Goal: Check status: Check status

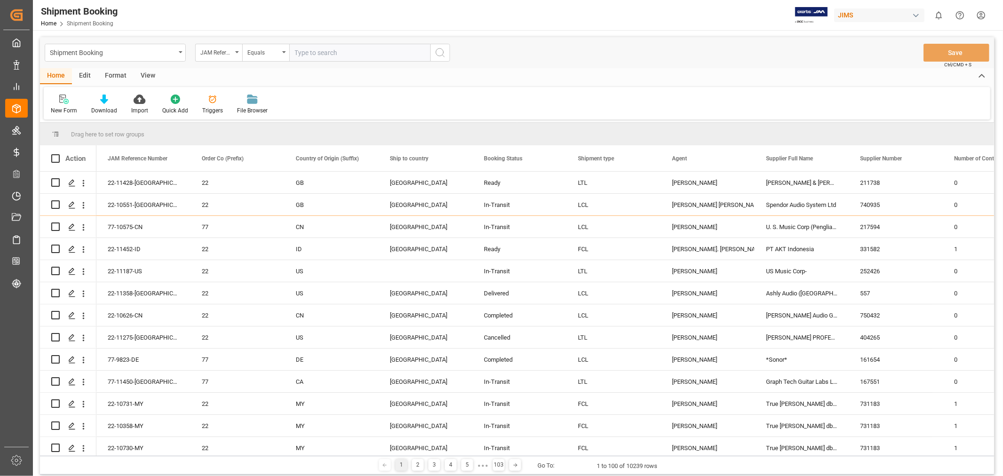
click at [327, 50] on input "text" at bounding box center [359, 53] width 141 height 18
paste input "77-11269-[GEOGRAPHIC_DATA]"
type input "77-11269-[GEOGRAPHIC_DATA]"
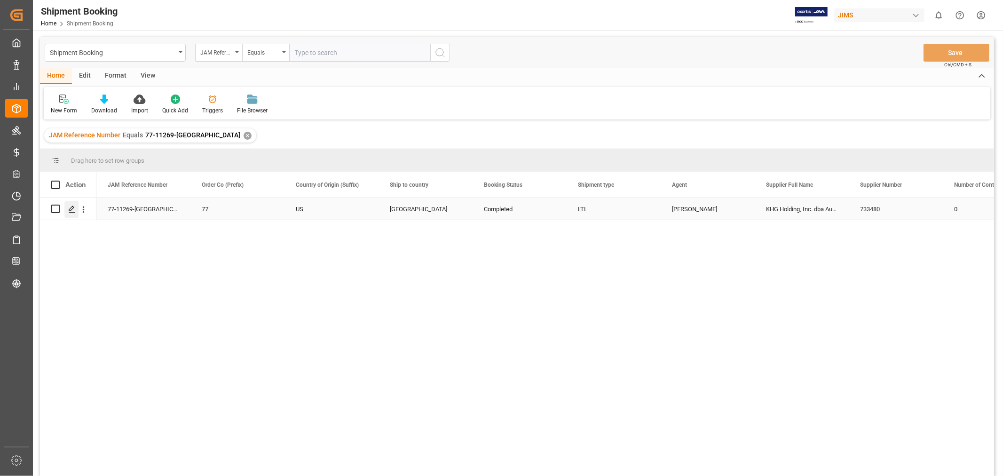
click at [75, 210] on icon "Press SPACE to select this row." at bounding box center [72, 209] width 8 height 8
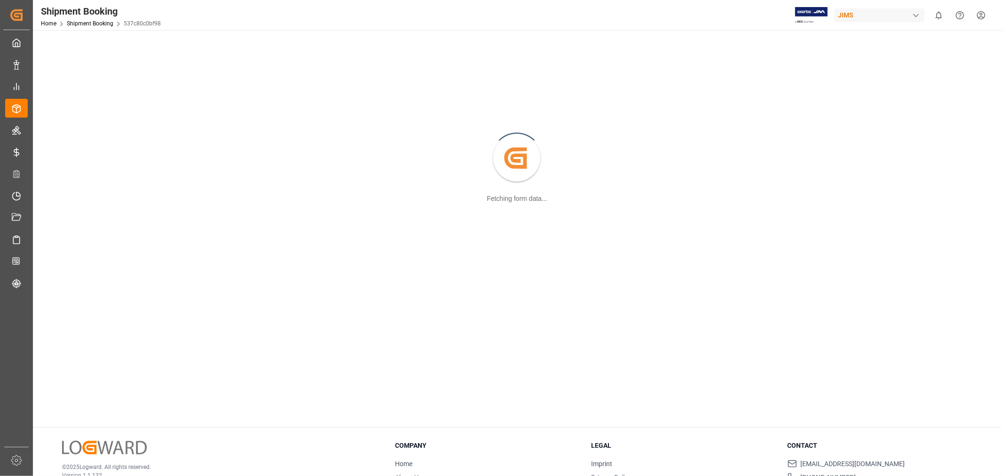
scroll to position [102, 0]
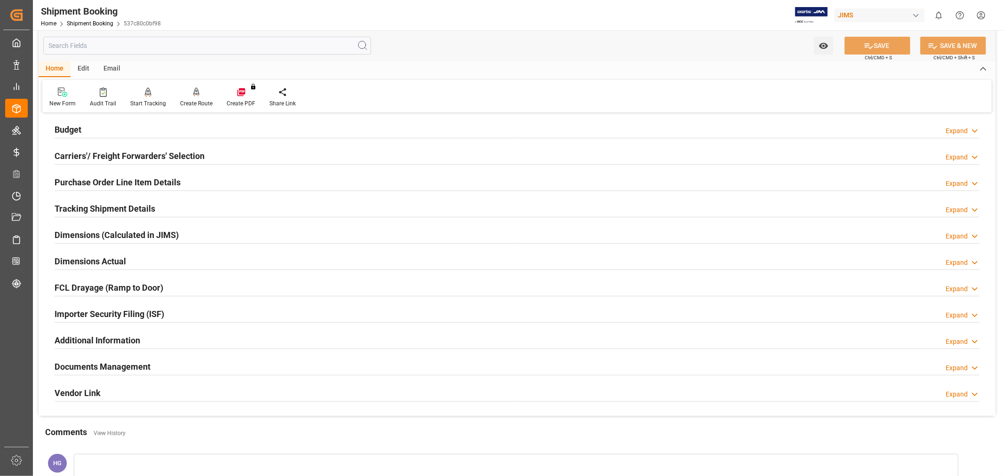
click at [115, 366] on h2 "Documents Management" at bounding box center [103, 366] width 96 height 13
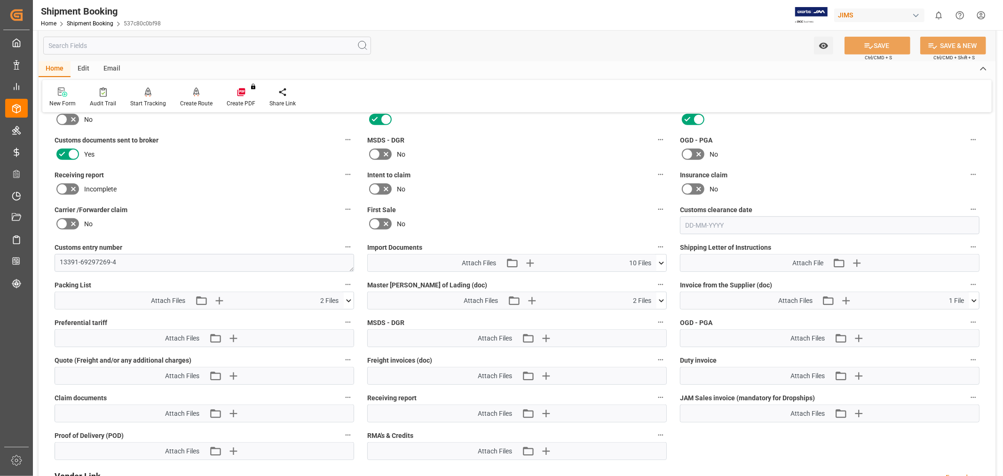
scroll to position [363, 0]
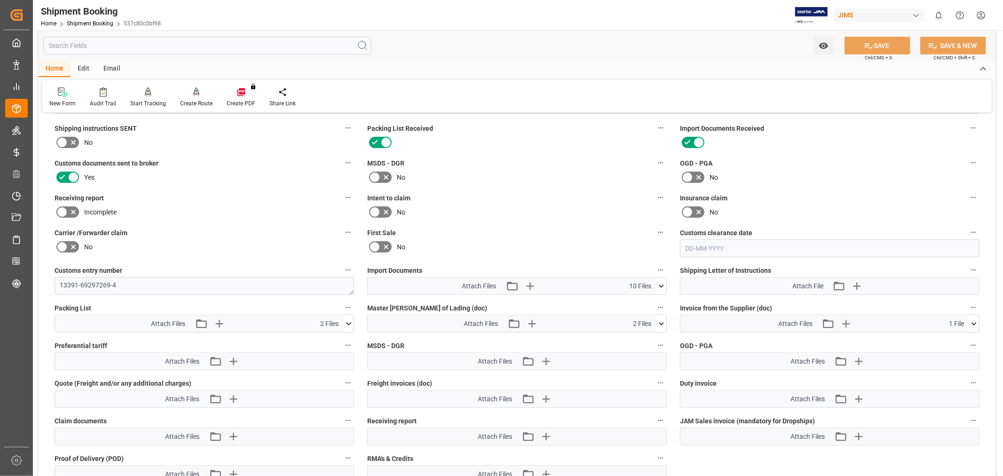
click at [64, 208] on icon at bounding box center [61, 211] width 11 height 11
click at [0, 0] on input "checkbox" at bounding box center [0, 0] width 0 height 0
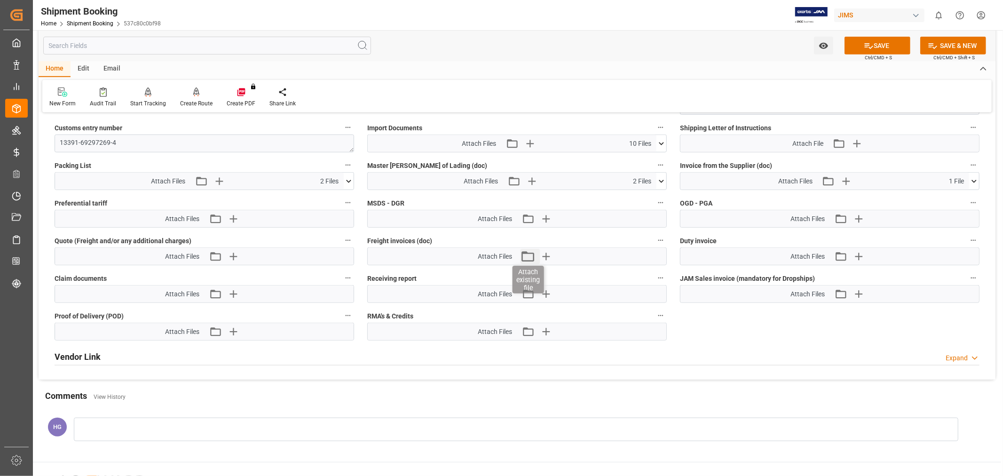
scroll to position [572, 0]
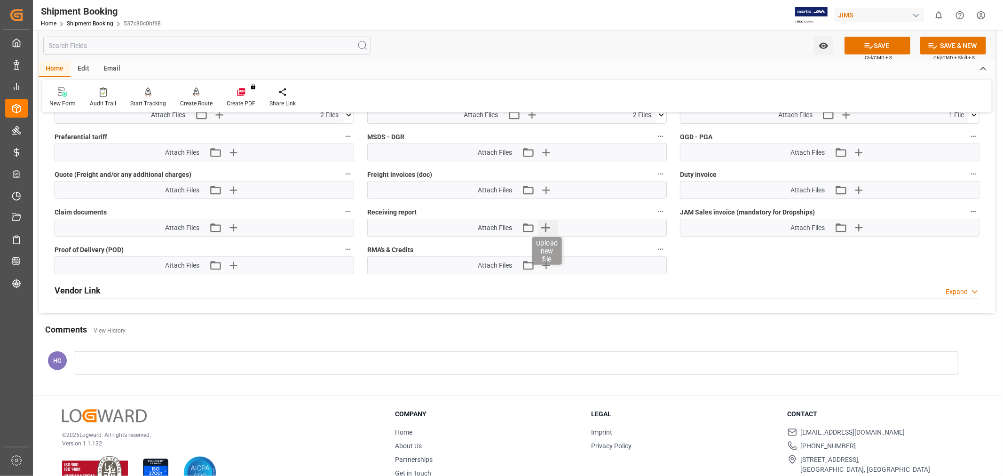
click at [544, 223] on icon "button" at bounding box center [545, 227] width 15 height 15
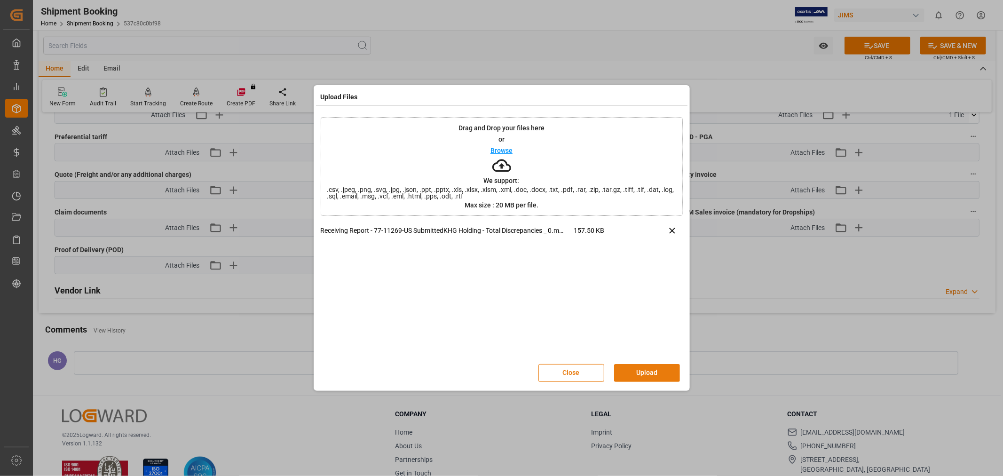
click at [640, 370] on button "Upload" at bounding box center [647, 373] width 66 height 18
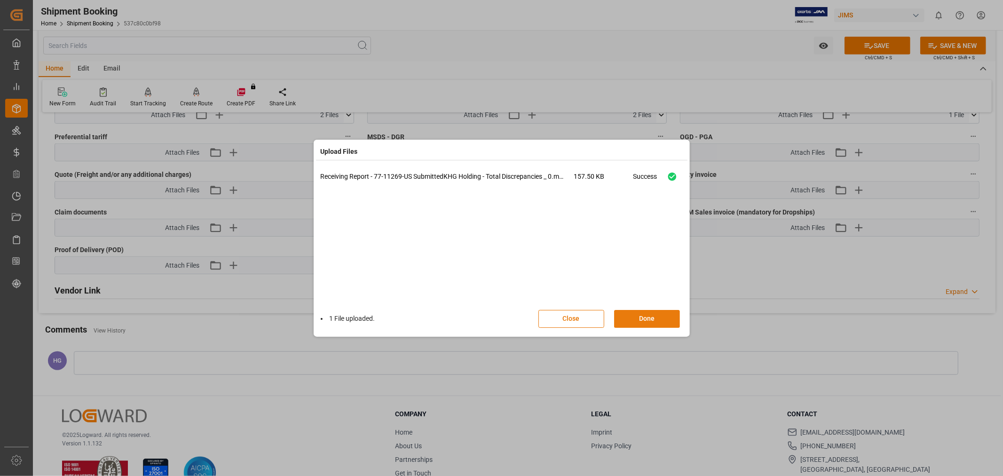
click at [642, 322] on button "Done" at bounding box center [647, 319] width 66 height 18
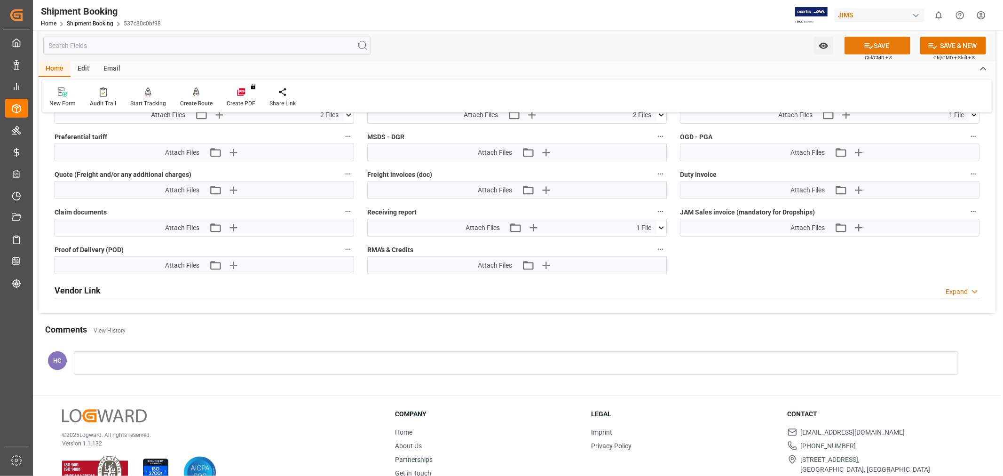
click at [849, 39] on button "SAVE" at bounding box center [877, 46] width 66 height 18
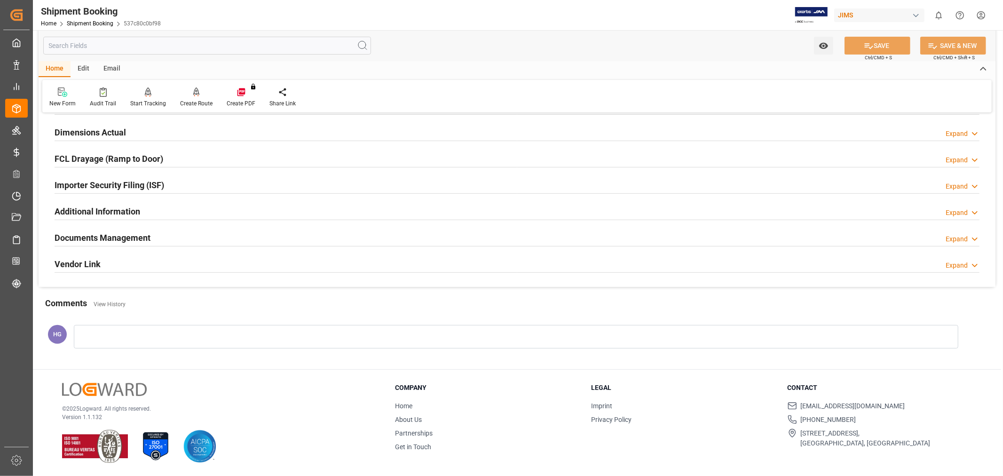
scroll to position [206, 0]
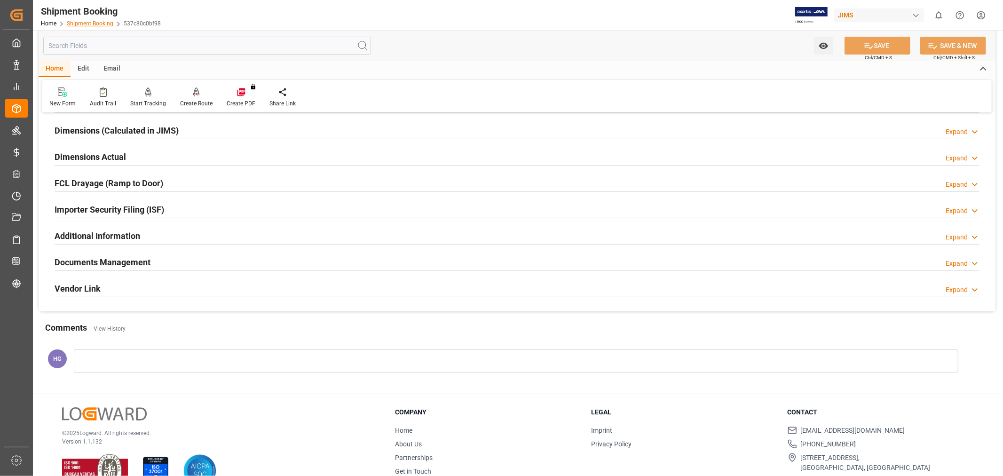
click at [92, 22] on link "Shipment Booking" at bounding box center [90, 23] width 47 height 7
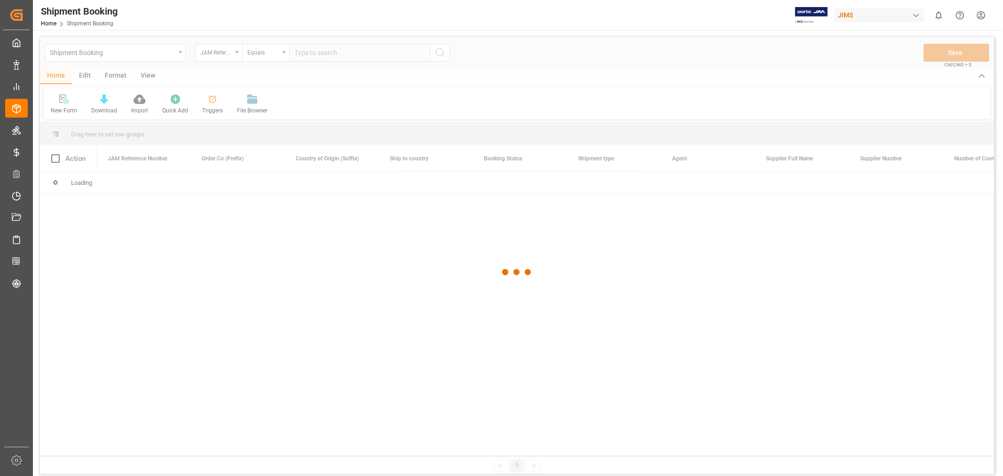
click at [327, 49] on div at bounding box center [517, 272] width 954 height 470
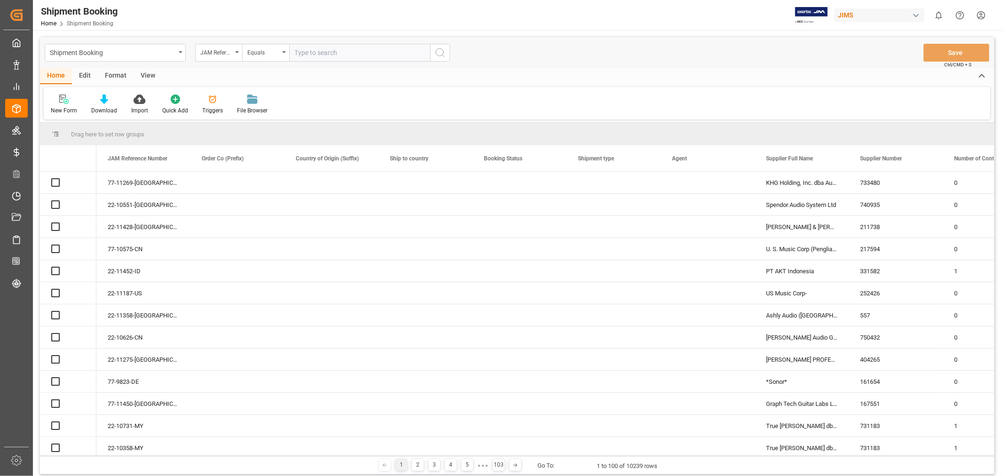
click at [326, 54] on input "text" at bounding box center [359, 53] width 141 height 18
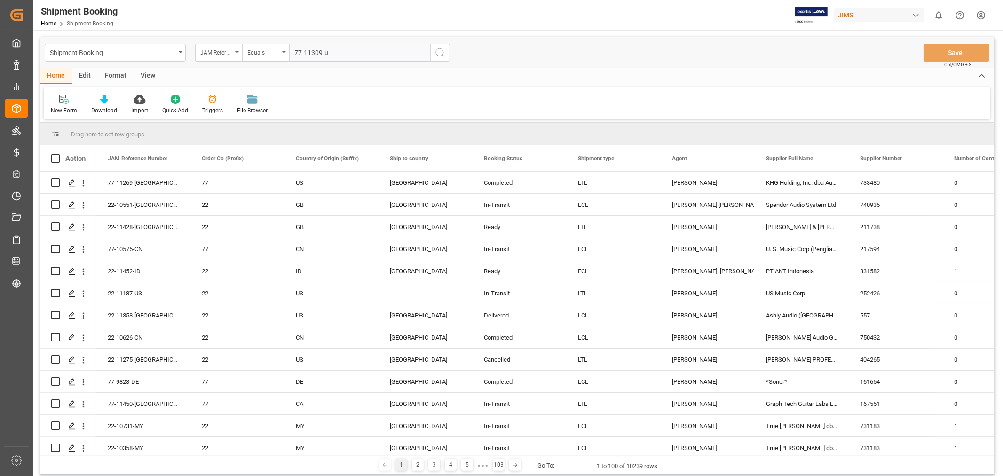
type input "77-11309-us"
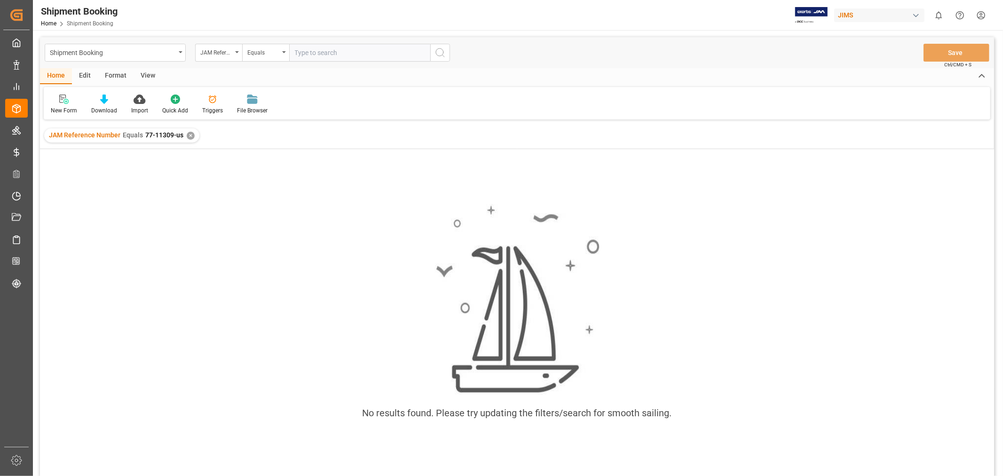
click at [189, 138] on div "✕" at bounding box center [191, 136] width 8 height 8
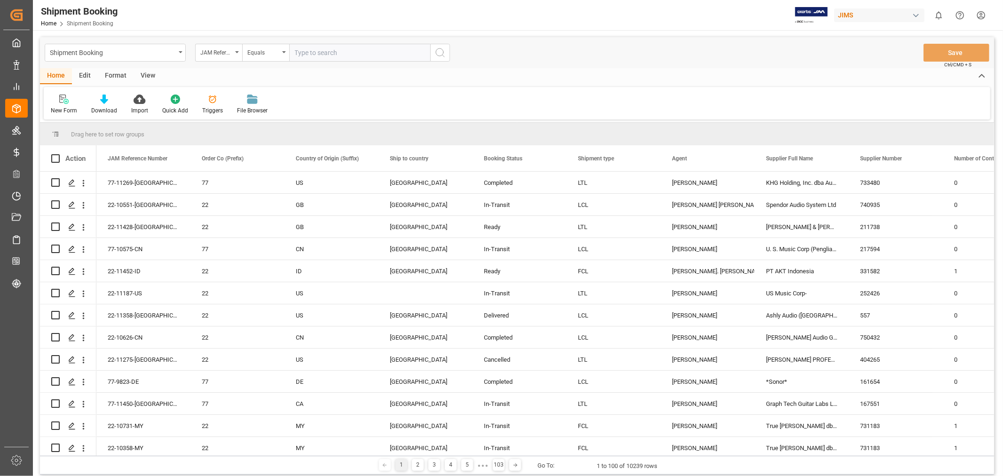
click at [312, 57] on input "text" at bounding box center [359, 53] width 141 height 18
type input "77-11399-us"
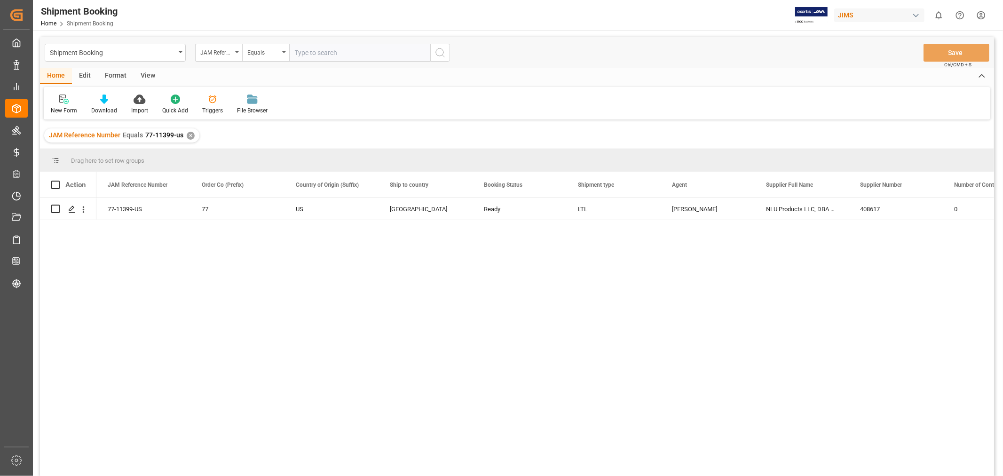
click at [149, 74] on div "View" at bounding box center [148, 76] width 29 height 16
click at [57, 109] on div "Default" at bounding box center [60, 110] width 18 height 8
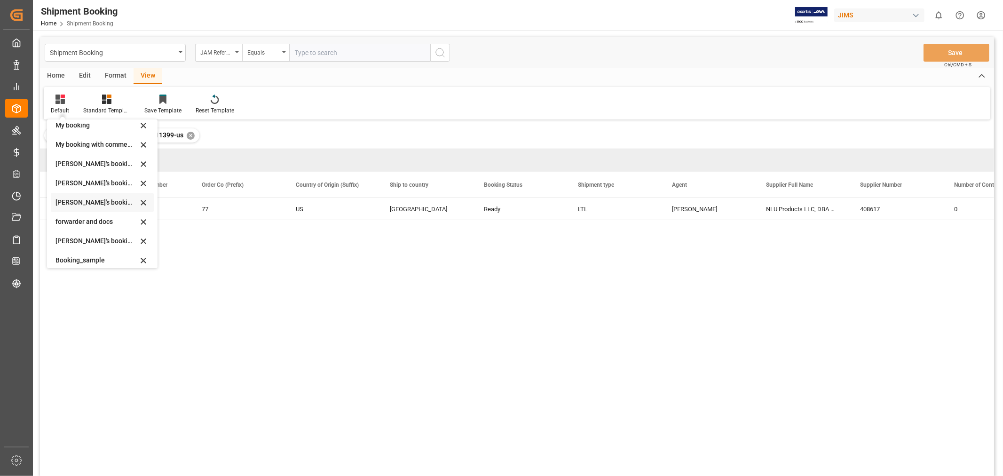
scroll to position [52, 0]
click at [101, 217] on div "[PERSON_NAME]'s booking_4" at bounding box center [96, 216] width 82 height 10
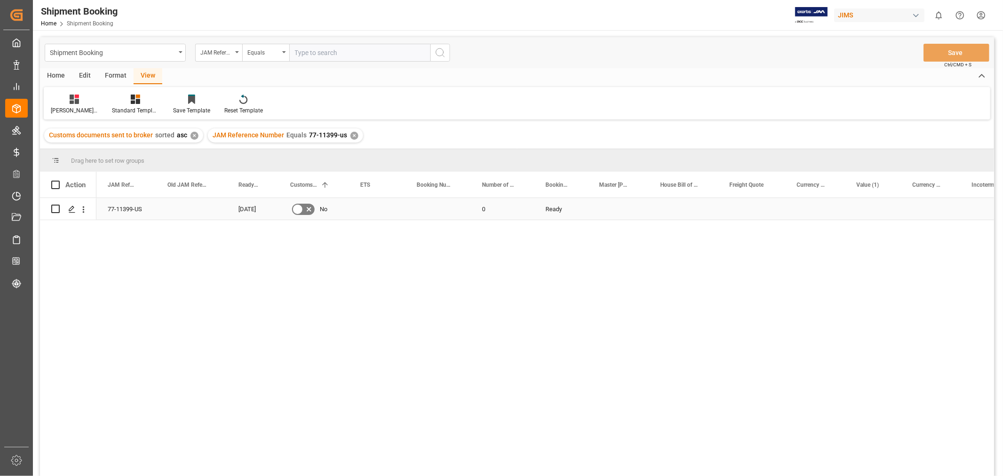
click at [429, 210] on div "Press SPACE to select this row." at bounding box center [437, 209] width 65 height 22
click at [429, 210] on input "Press SPACE to select this row." at bounding box center [438, 214] width 50 height 18
paste input "1ZB8K9606706637595"
type input "1ZB8K9606706637595"
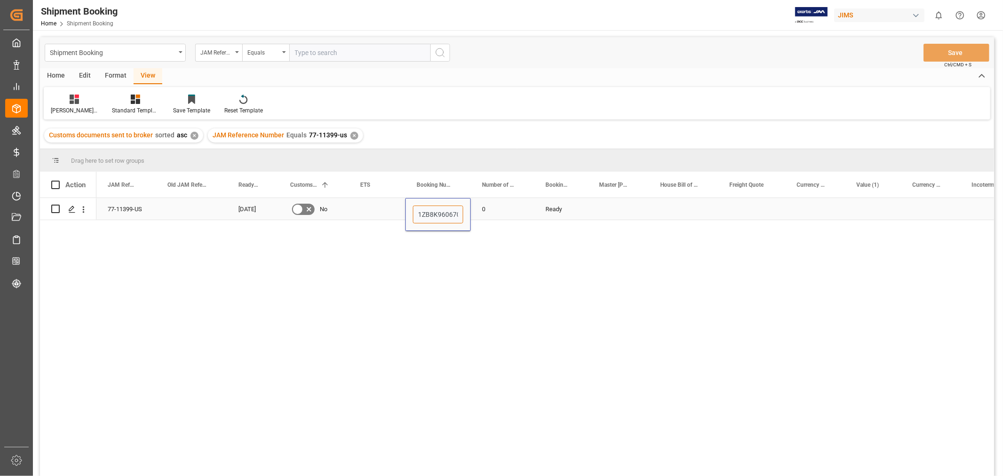
scroll to position [0, 28]
click at [588, 211] on div "Press SPACE to select this row." at bounding box center [618, 209] width 61 height 22
click at [373, 213] on div "Press SPACE to select this row." at bounding box center [377, 209] width 56 height 22
click at [362, 204] on div "Press SPACE to select this row." at bounding box center [377, 209] width 56 height 22
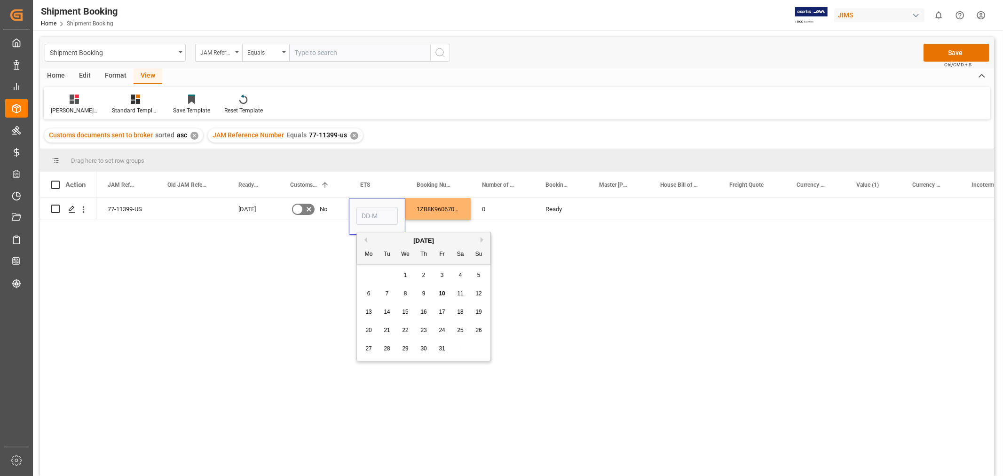
click at [386, 290] on span "7" at bounding box center [386, 293] width 3 height 7
type input "[DATE]"
click at [605, 207] on div "Press SPACE to select this row." at bounding box center [618, 209] width 61 height 22
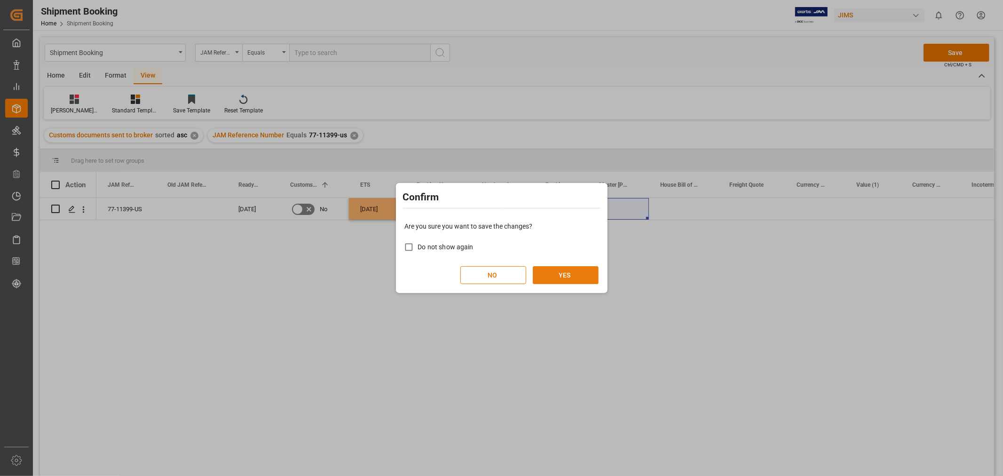
click at [569, 274] on button "YES" at bounding box center [566, 275] width 66 height 18
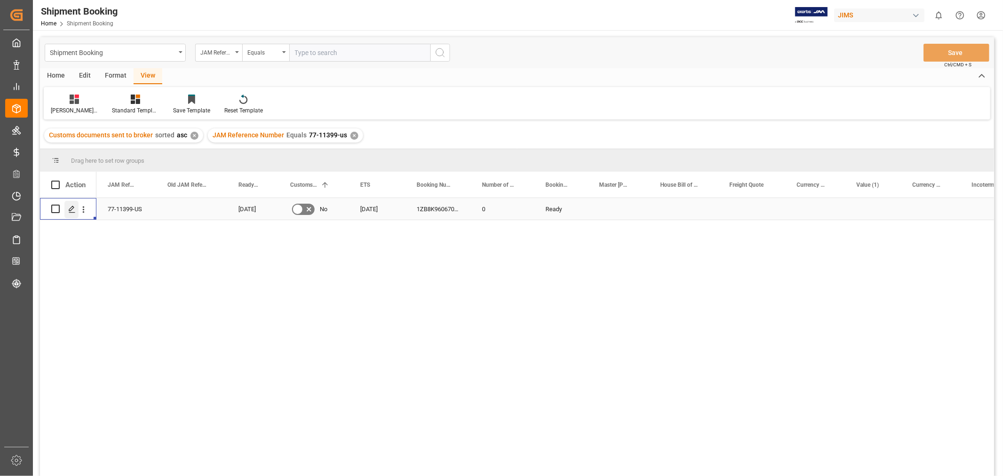
click at [71, 210] on icon "Press SPACE to select this row." at bounding box center [72, 209] width 8 height 8
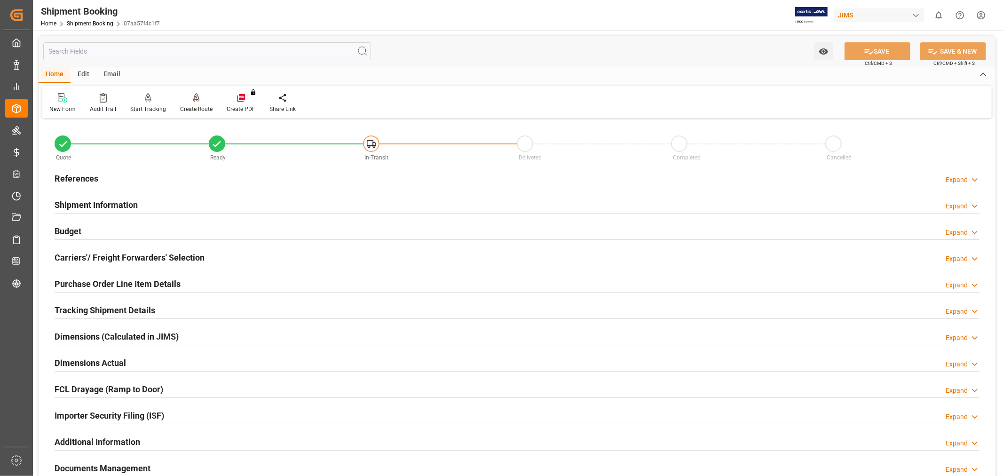
click at [129, 259] on h2 "Carriers'/ Freight Forwarders' Selection" at bounding box center [130, 257] width 150 height 13
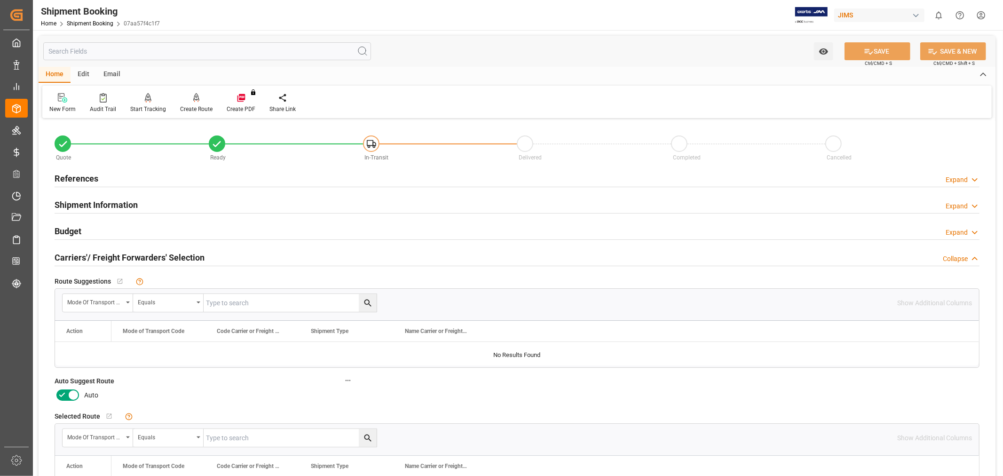
click at [61, 393] on icon at bounding box center [61, 394] width 11 height 11
click at [0, 0] on input "checkbox" at bounding box center [0, 0] width 0 height 0
click at [226, 398] on div "Manual" at bounding box center [204, 394] width 299 height 15
click at [884, 47] on button "SAVE" at bounding box center [877, 51] width 66 height 18
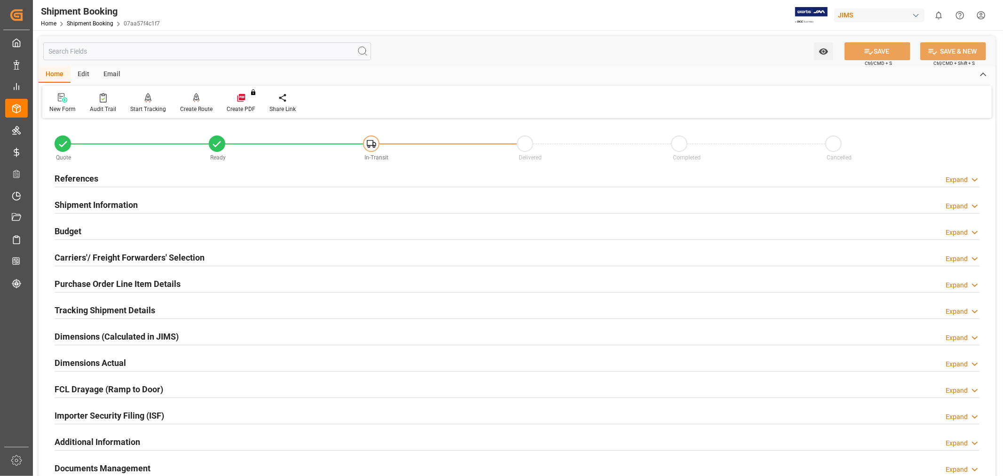
click at [152, 259] on h2 "Carriers'/ Freight Forwarders' Selection" at bounding box center [130, 257] width 150 height 13
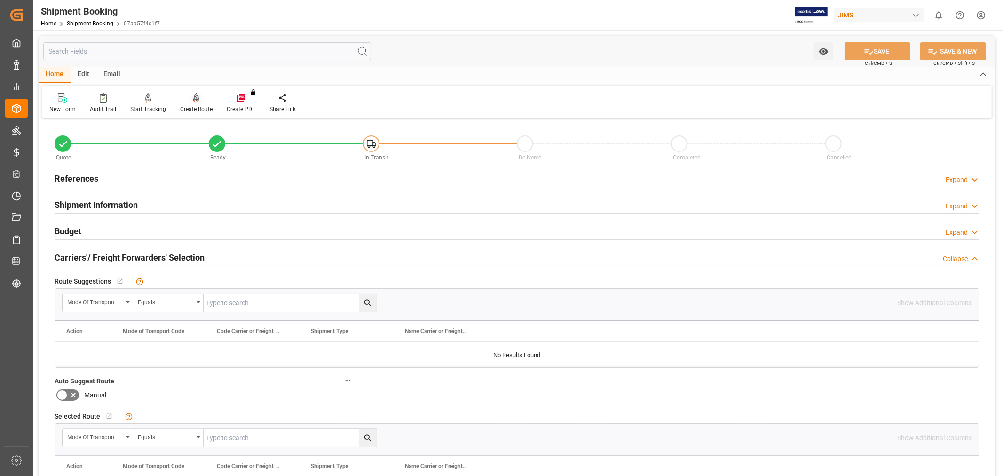
click at [195, 106] on div "Create Route" at bounding box center [196, 109] width 32 height 8
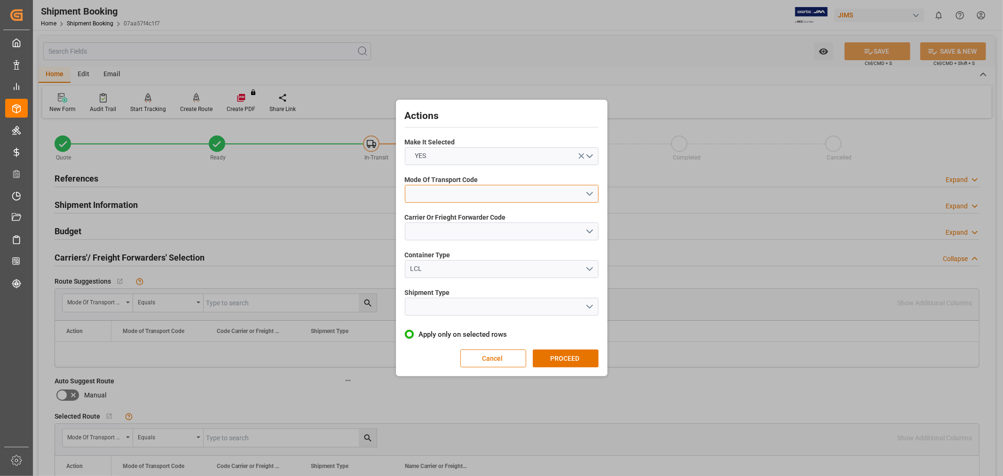
click at [430, 193] on button "open menu" at bounding box center [502, 194] width 194 height 18
click at [449, 219] on div "2- COURIER AIR" at bounding box center [501, 216] width 193 height 20
click at [452, 231] on button "open menu" at bounding box center [502, 231] width 194 height 18
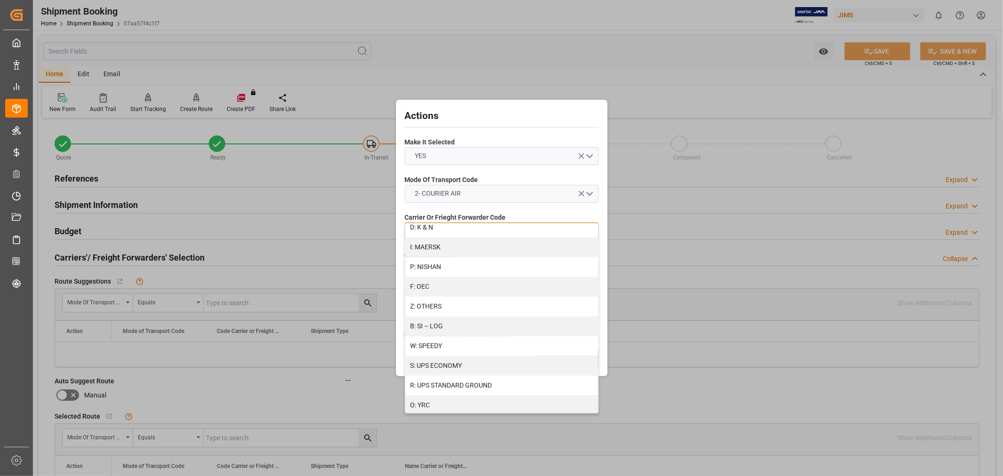
scroll to position [520, 0]
click at [453, 268] on div "Z: OTHERS" at bounding box center [501, 266] width 193 height 20
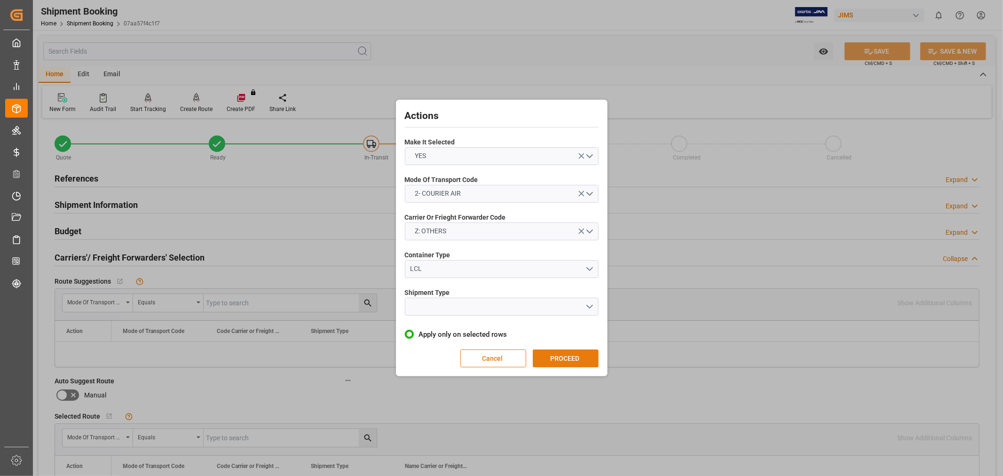
click at [568, 358] on button "PROCEED" at bounding box center [566, 358] width 66 height 18
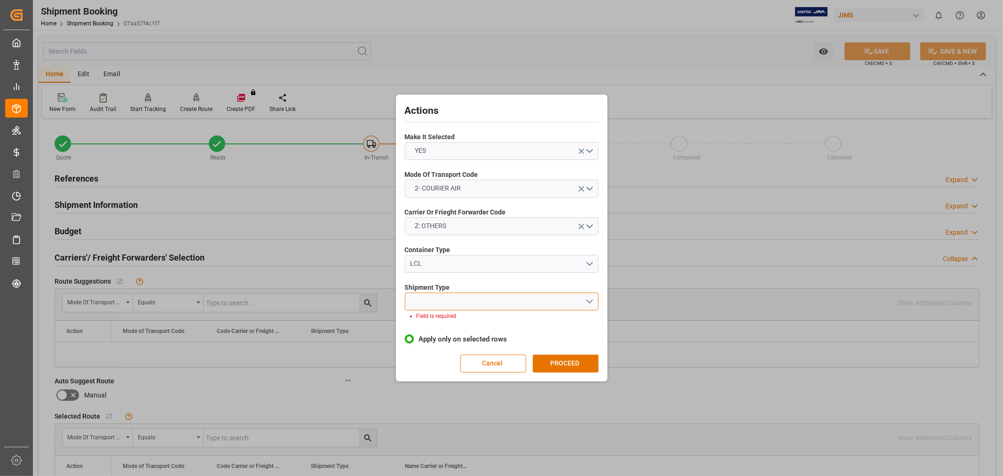
click at [490, 299] on button "open menu" at bounding box center [502, 301] width 194 height 18
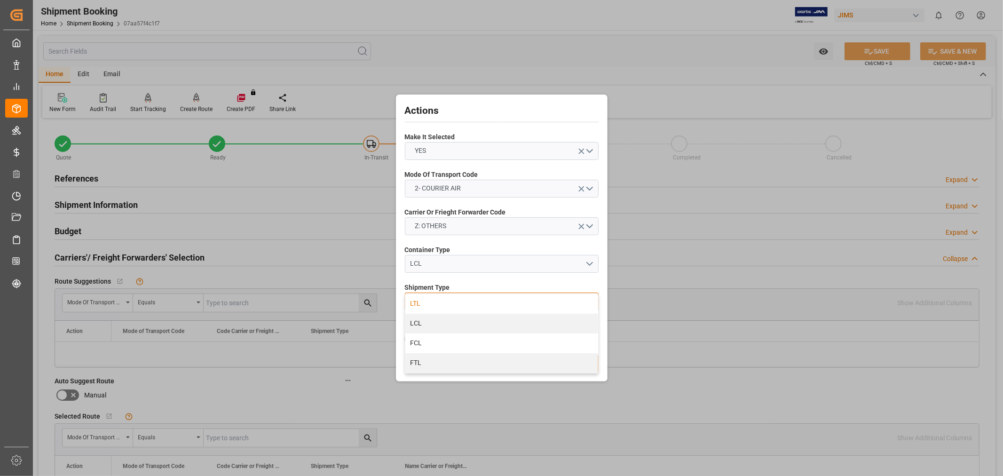
click at [482, 303] on div "LTL" at bounding box center [501, 304] width 193 height 20
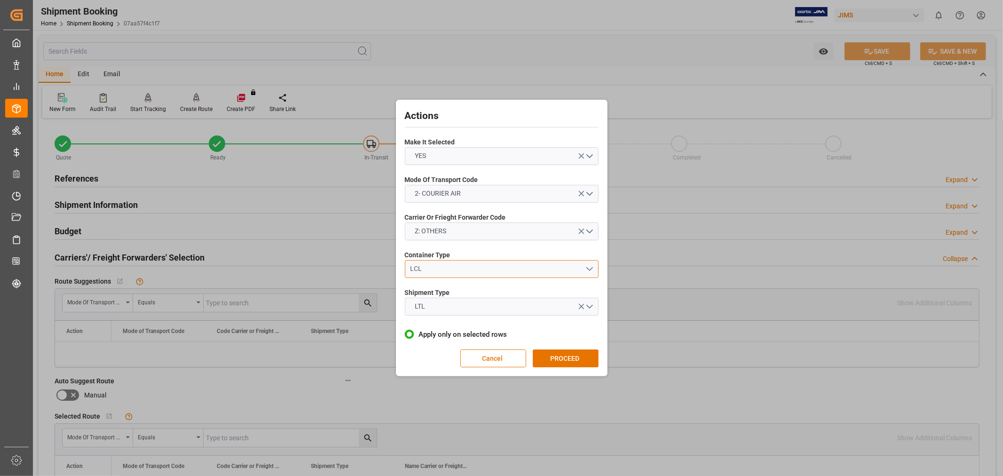
click at [496, 268] on div "LCL" at bounding box center [497, 269] width 175 height 10
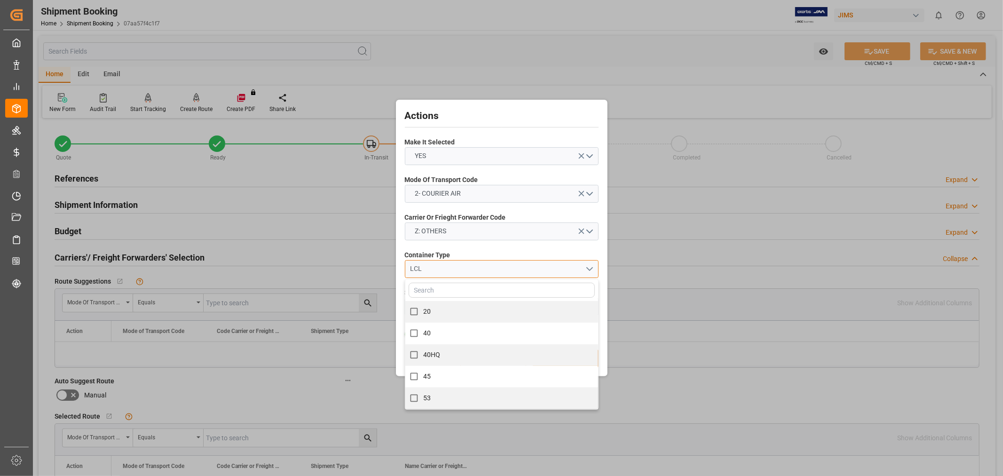
click at [495, 268] on div "LCL" at bounding box center [497, 269] width 175 height 10
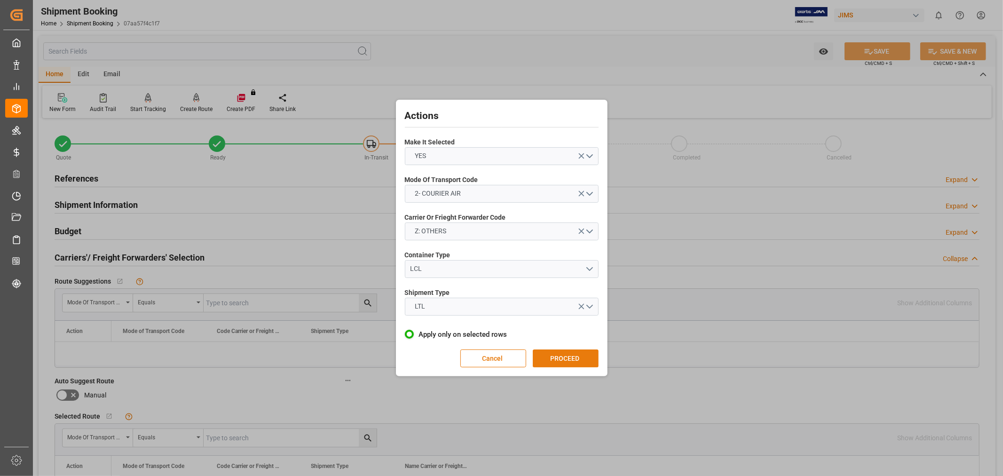
click at [557, 356] on button "PROCEED" at bounding box center [566, 358] width 66 height 18
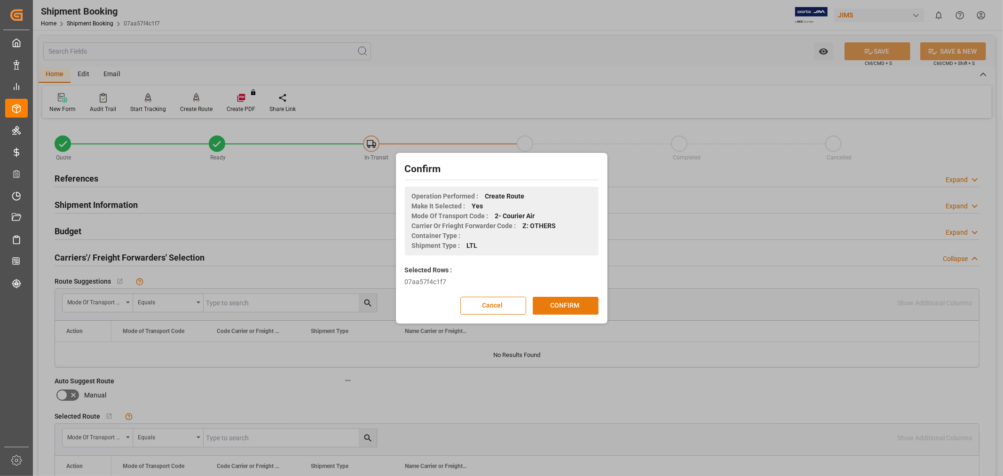
click at [555, 303] on button "CONFIRM" at bounding box center [566, 306] width 66 height 18
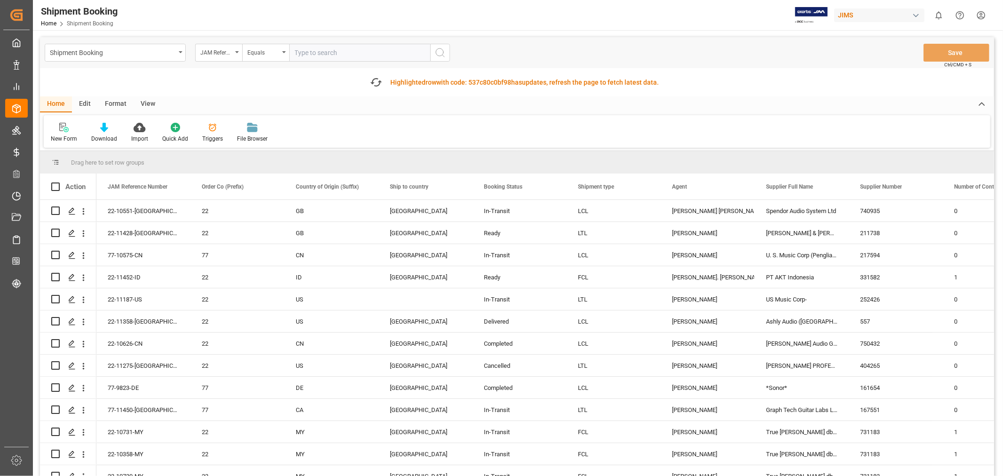
click at [368, 49] on input "text" at bounding box center [359, 53] width 141 height 18
paste input "77-11269-[GEOGRAPHIC_DATA]"
type input "77-11269-[GEOGRAPHIC_DATA]"
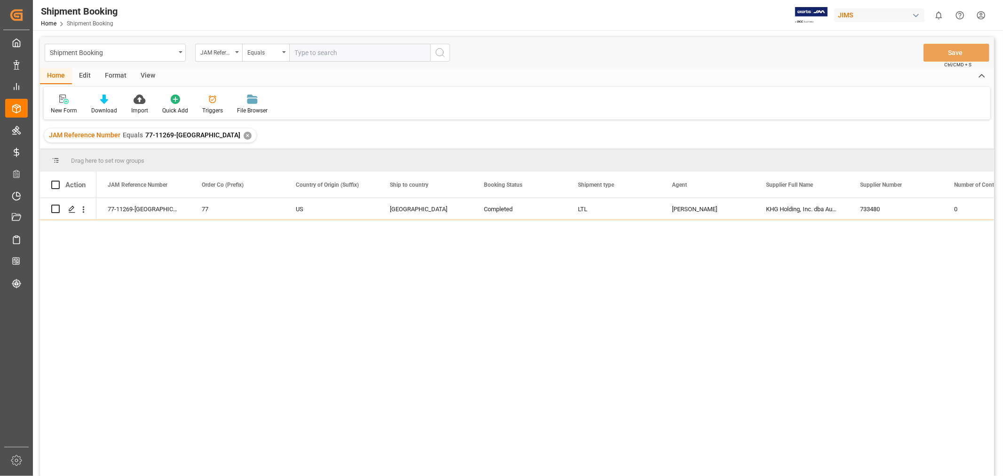
click at [148, 76] on div "View" at bounding box center [148, 76] width 29 height 16
click at [62, 105] on div "Default" at bounding box center [60, 104] width 32 height 21
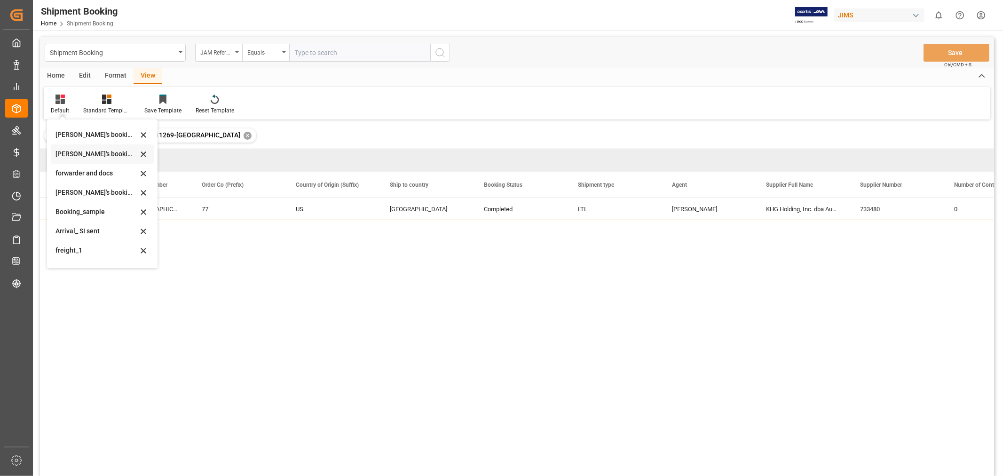
scroll to position [90, 0]
click at [83, 256] on div "booking_5" at bounding box center [96, 255] width 82 height 10
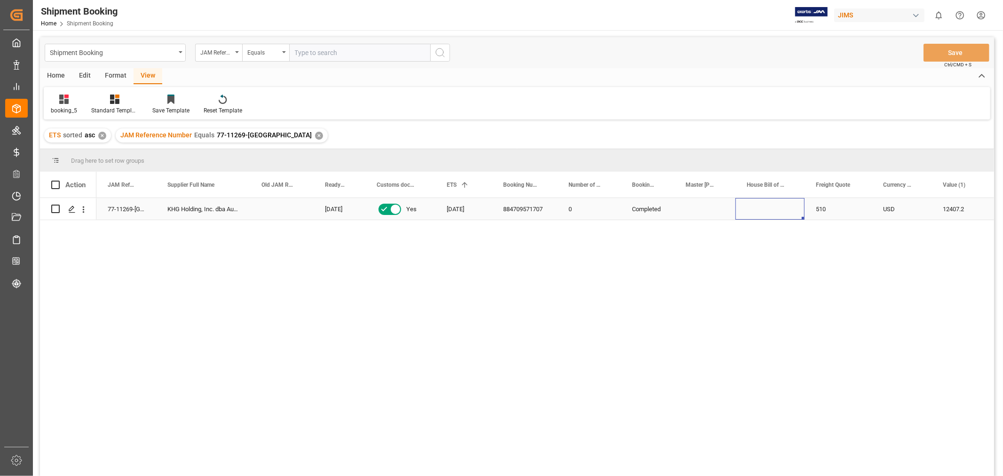
click at [786, 215] on div "Press SPACE to select this row." at bounding box center [769, 209] width 69 height 22
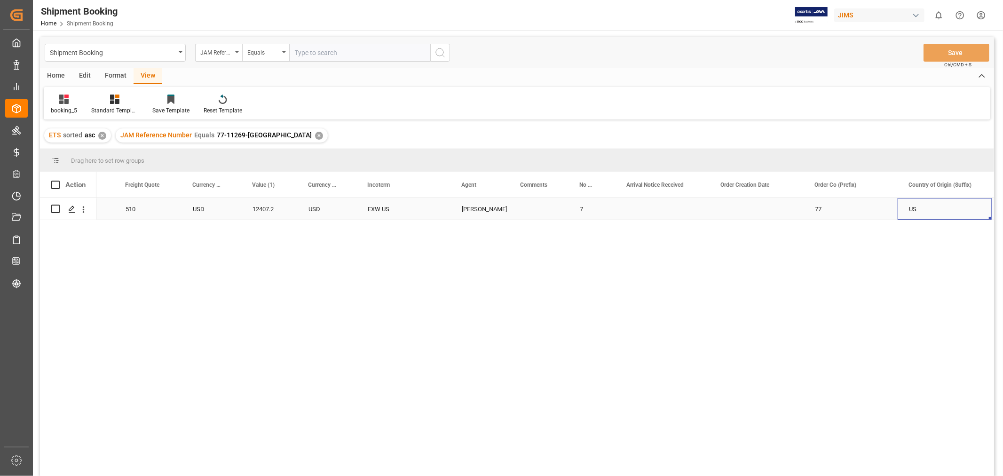
scroll to position [0, 784]
click at [68, 104] on div "booking_5" at bounding box center [64, 104] width 40 height 21
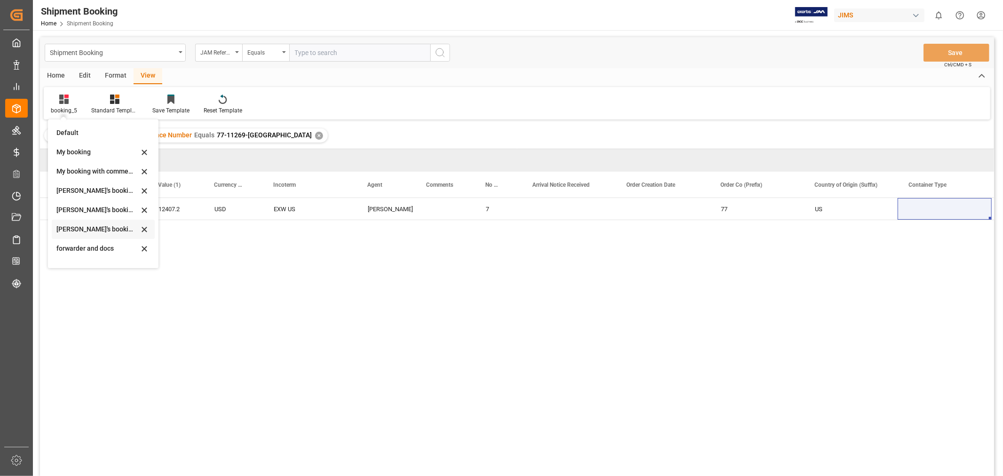
scroll to position [90, 0]
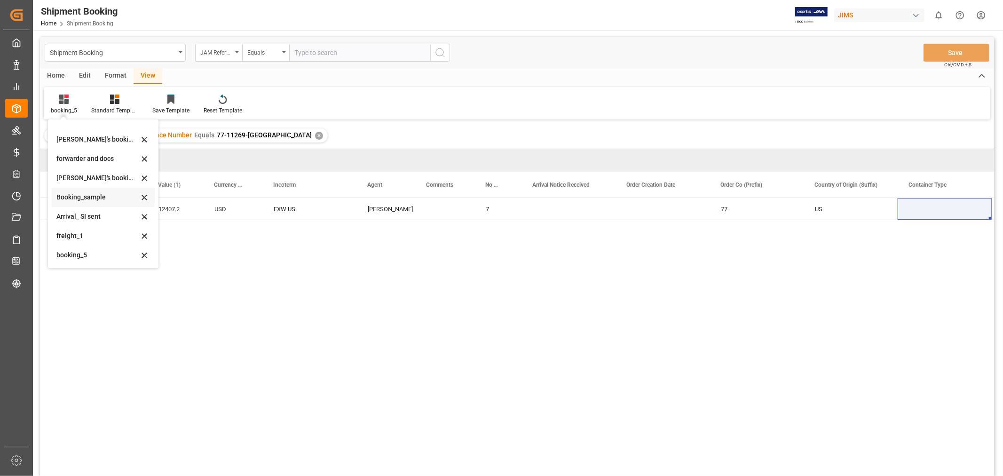
click at [92, 199] on div "Booking_sample" at bounding box center [97, 197] width 82 height 10
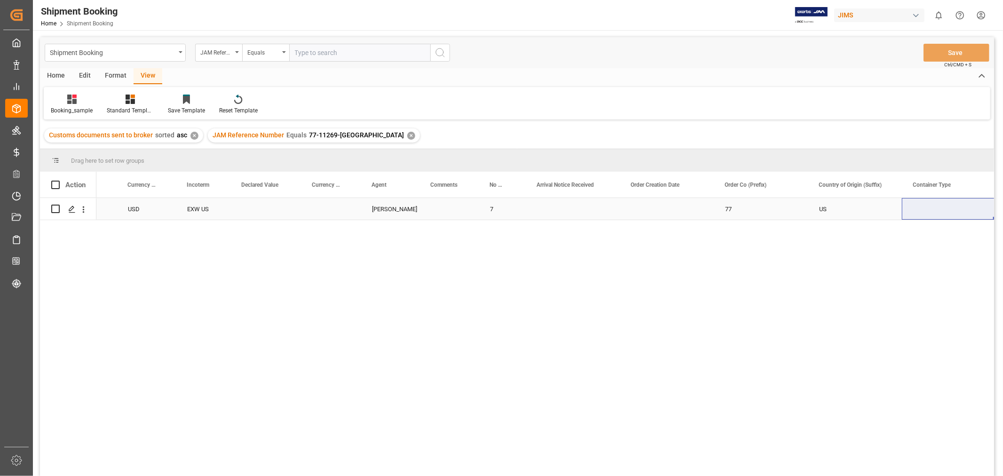
click at [573, 210] on div "Press SPACE to select this row." at bounding box center [573, 209] width 94 height 22
click at [142, 58] on div "Shipment Booking" at bounding box center [115, 53] width 141 height 18
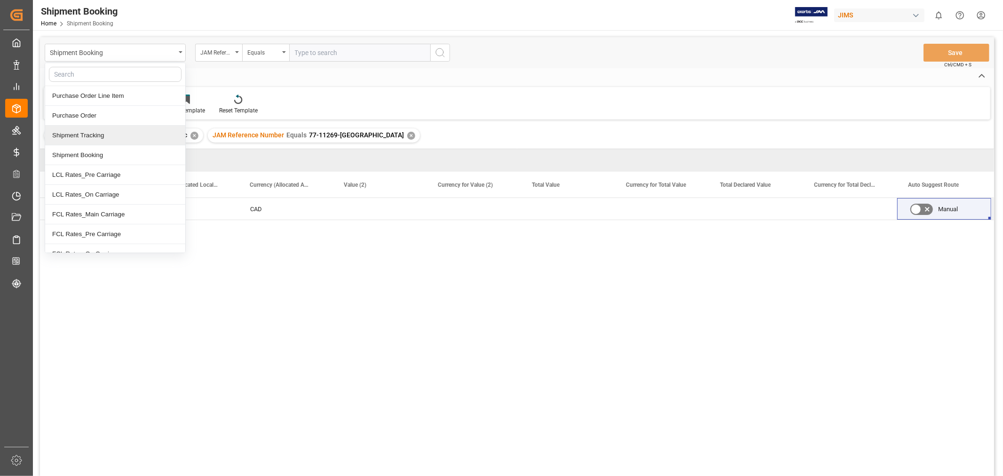
click at [97, 132] on div "Shipment Tracking" at bounding box center [115, 136] width 140 height 20
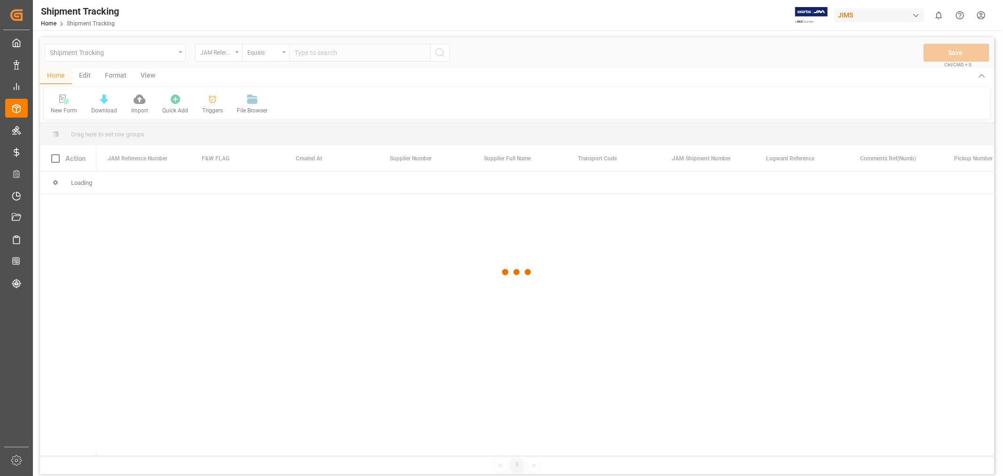
click at [330, 53] on div at bounding box center [517, 272] width 954 height 470
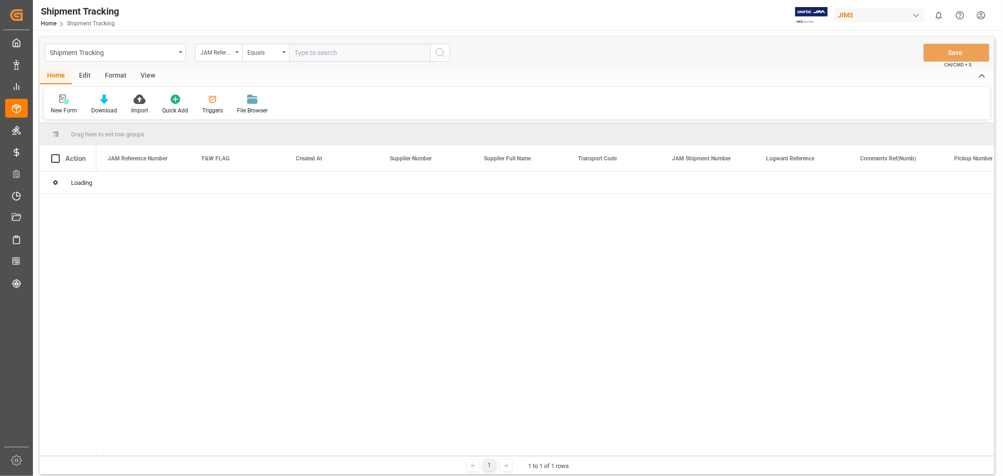
click at [328, 52] on input "text" at bounding box center [359, 53] width 141 height 18
paste input "77-11269-[GEOGRAPHIC_DATA]"
type input "77-11269-[GEOGRAPHIC_DATA]"
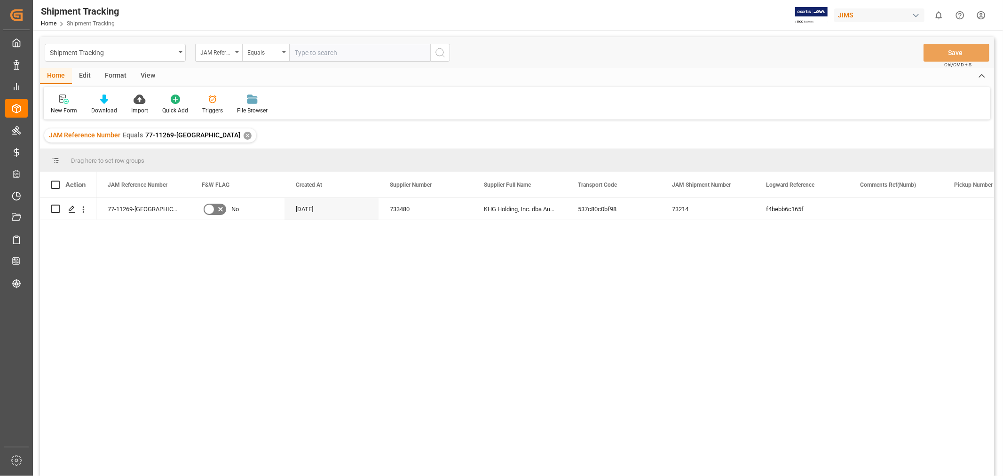
click at [148, 78] on div "View" at bounding box center [148, 76] width 29 height 16
click at [296, 88] on div "Default Standard Templates Save Template Reset Template" at bounding box center [517, 103] width 946 height 32
click at [58, 102] on icon at bounding box center [59, 98] width 9 height 9
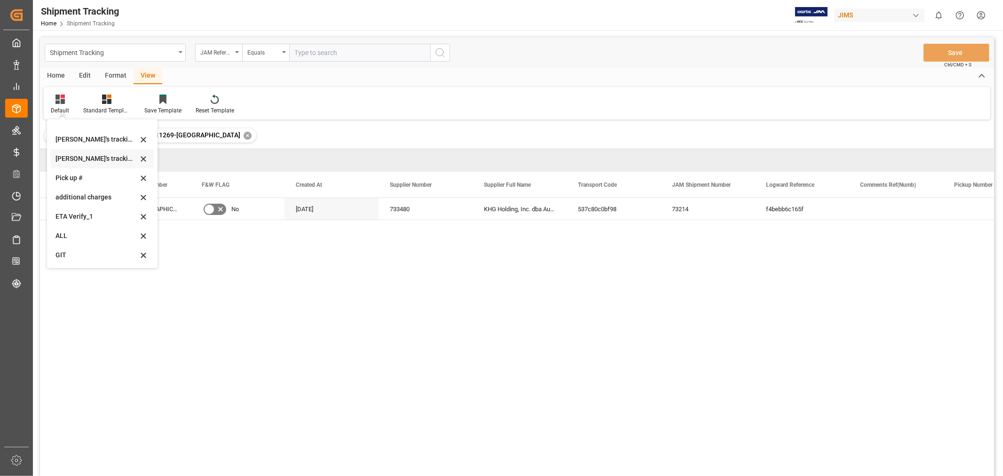
click at [91, 157] on div "[PERSON_NAME]'s tracking all_sample" at bounding box center [96, 159] width 82 height 10
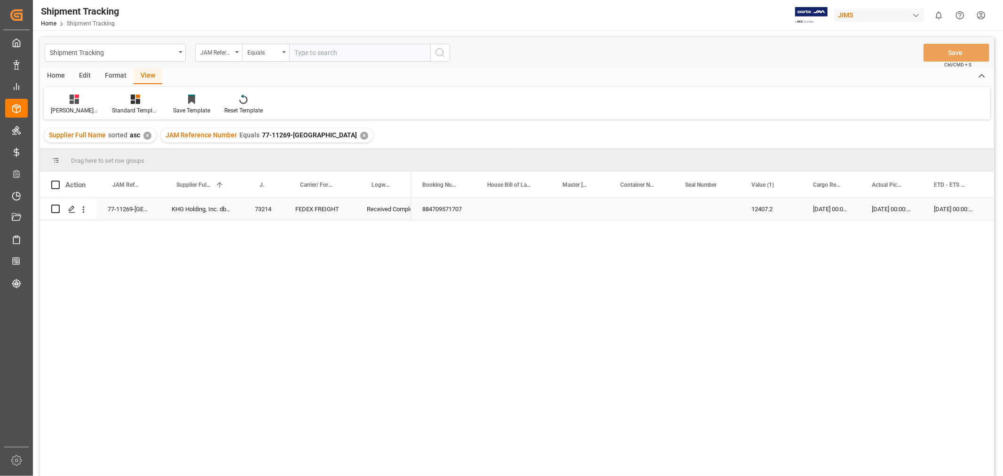
click at [746, 209] on div "12407.2" at bounding box center [771, 209] width 62 height 22
click at [802, 215] on div "[DATE] 00:00:00" at bounding box center [831, 209] width 59 height 22
click at [857, 208] on div "[DATE] 00:00:00" at bounding box center [831, 209] width 59 height 22
click at [854, 214] on div "Press SPACE to select this row." at bounding box center [850, 209] width 94 height 22
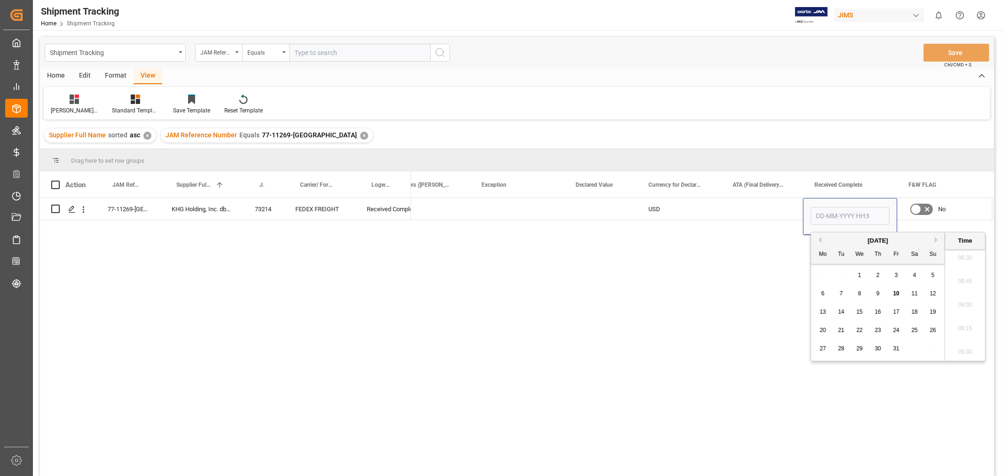
click at [896, 294] on span "10" at bounding box center [896, 293] width 6 height 7
type input "[DATE] 00:00"
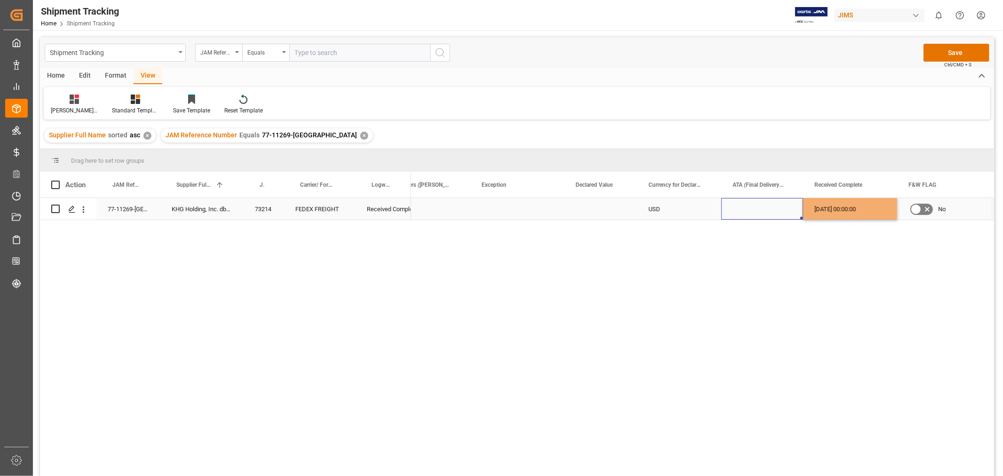
click at [762, 212] on div "Press SPACE to select this row." at bounding box center [762, 209] width 82 height 22
click at [948, 57] on button "Save" at bounding box center [956, 53] width 66 height 18
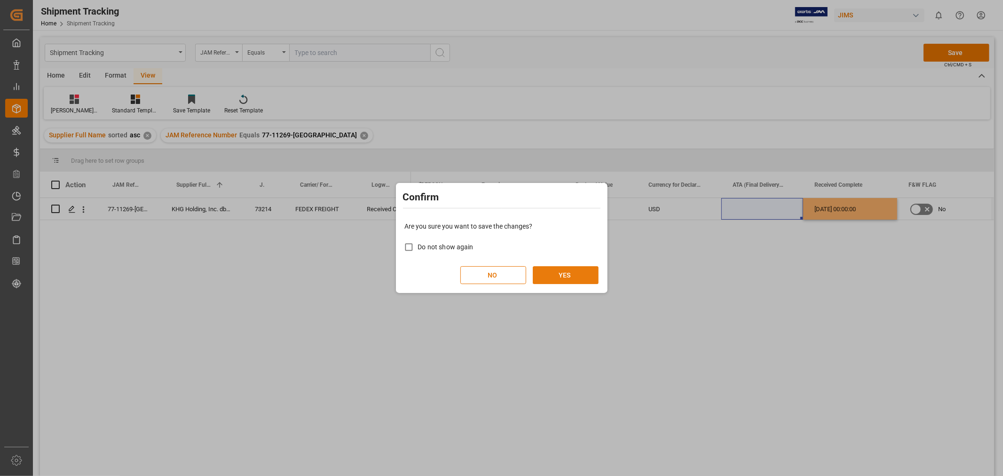
click at [562, 268] on button "YES" at bounding box center [566, 275] width 66 height 18
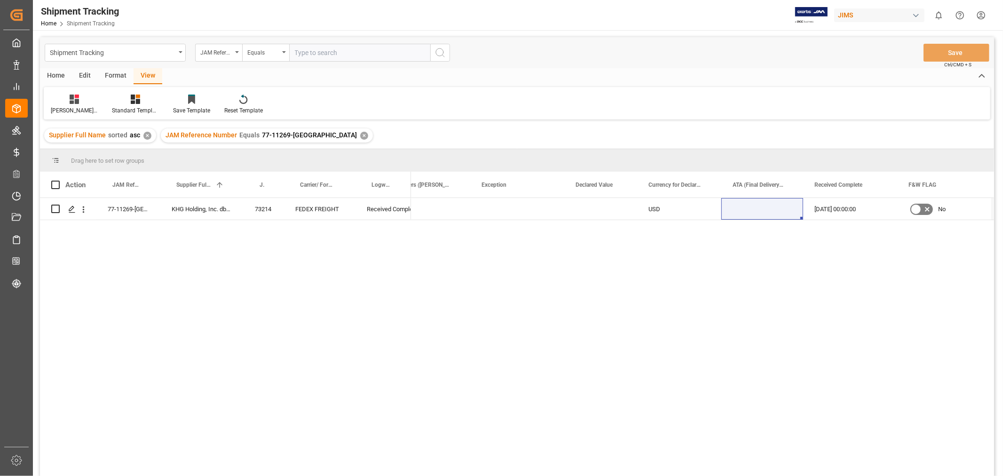
click at [542, 381] on div "HuiXin Gao USD [DATE] 00:00:00 No [DATE]" at bounding box center [702, 340] width 583 height 284
click at [551, 363] on div "HuiXin Gao USD [DATE] 00:00:00 No [DATE]" at bounding box center [702, 340] width 583 height 284
click at [360, 134] on div "✕" at bounding box center [364, 136] width 8 height 8
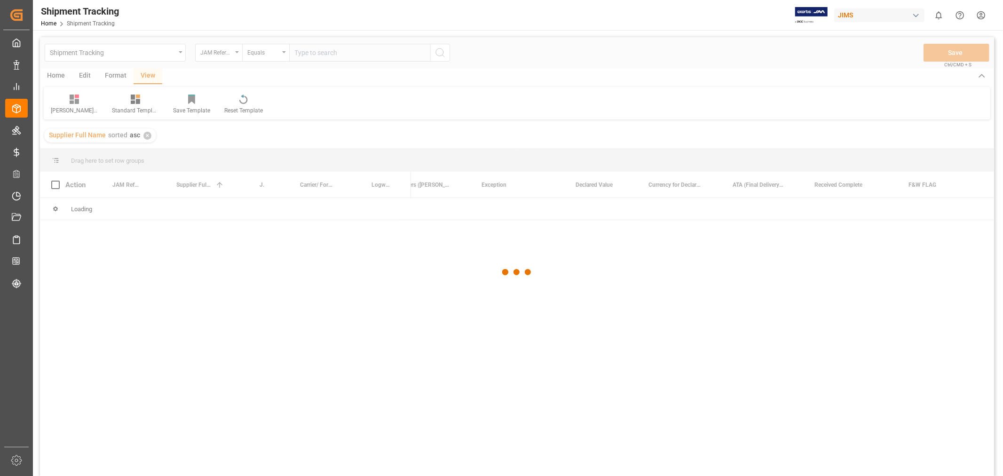
click at [313, 52] on div at bounding box center [517, 272] width 954 height 470
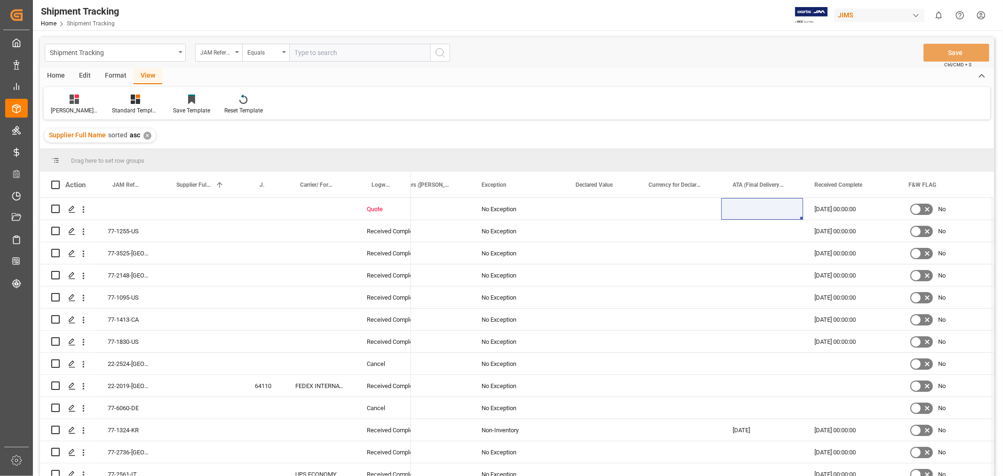
click at [313, 52] on input "text" at bounding box center [359, 53] width 141 height 18
paste input "77-11399-US"
type input "77-11399-US"
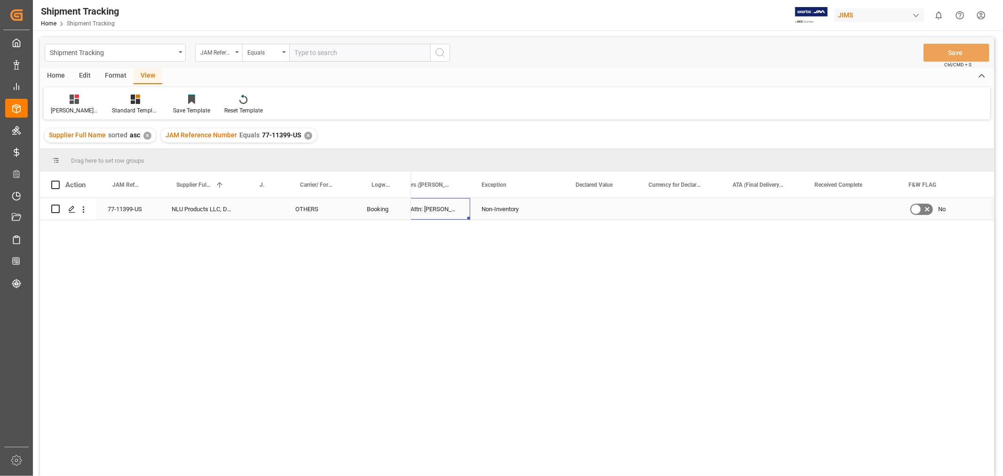
click at [417, 208] on div "Non inventory labels_ Attn: [PERSON_NAME]" at bounding box center [405, 209] width 129 height 22
click at [489, 207] on div "Press SPACE to select this row." at bounding box center [501, 209] width 59 height 22
click at [413, 281] on div "HuiXin Gao Non inventory labels_ Attn: [PERSON_NAME] Non-Inventory" at bounding box center [702, 340] width 583 height 284
click at [489, 212] on div "Press SPACE to select this row." at bounding box center [501, 209] width 59 height 22
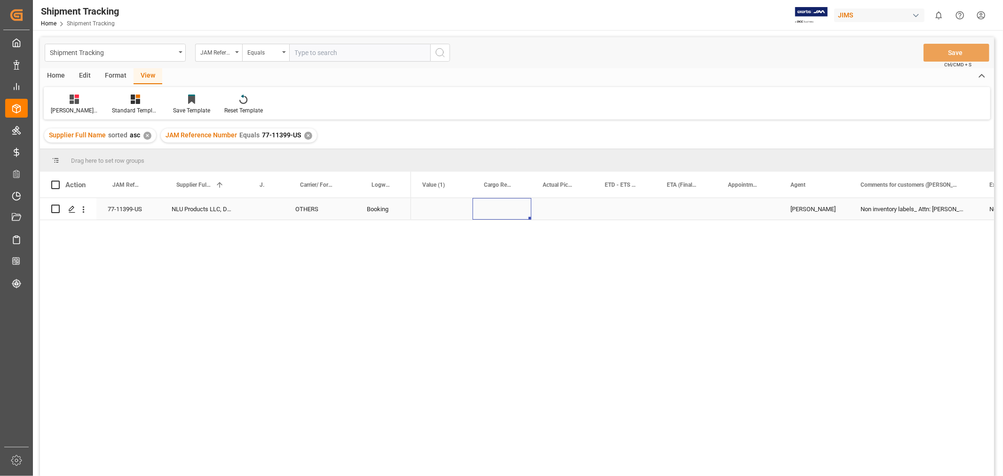
click at [489, 212] on div "Press SPACE to select this row." at bounding box center [501, 209] width 59 height 22
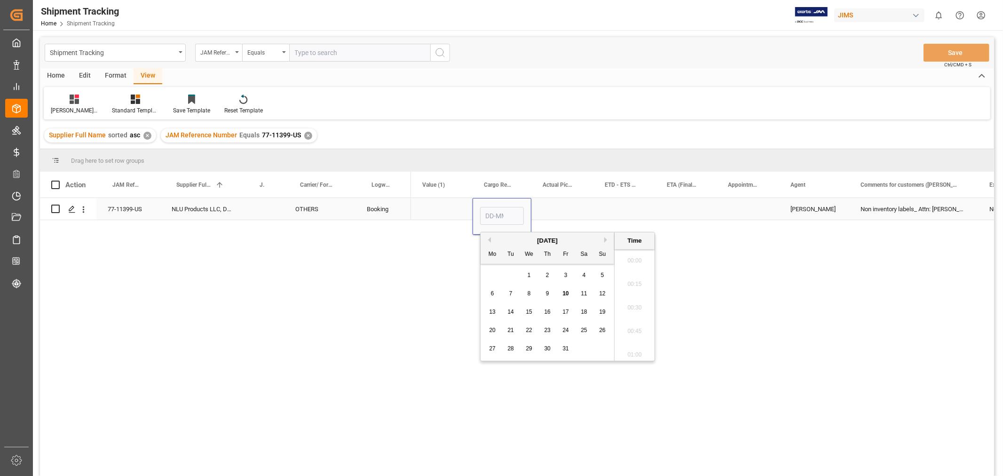
scroll to position [802, 0]
click at [509, 297] on div "7" at bounding box center [511, 293] width 12 height 11
type input "[DATE] 00:00"
click at [553, 207] on div "Press SPACE to select this row." at bounding box center [562, 209] width 62 height 22
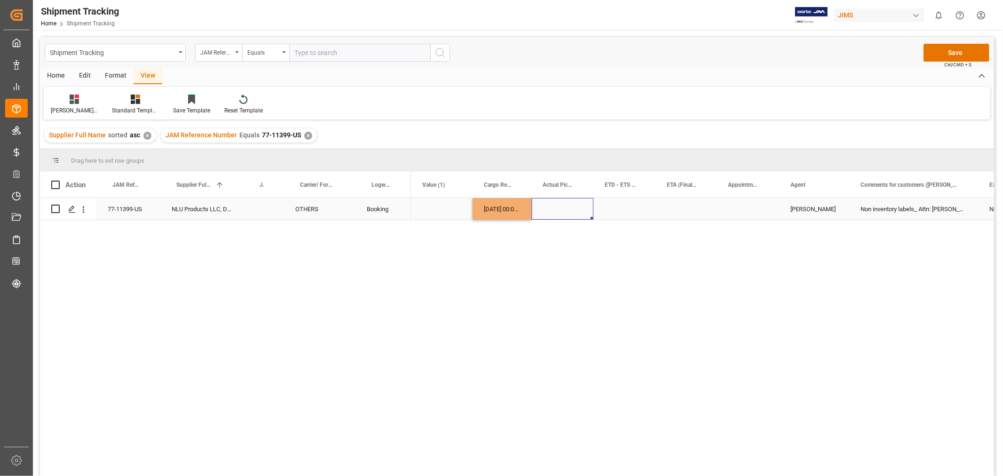
click at [553, 207] on div "Press SPACE to select this row." at bounding box center [562, 209] width 62 height 22
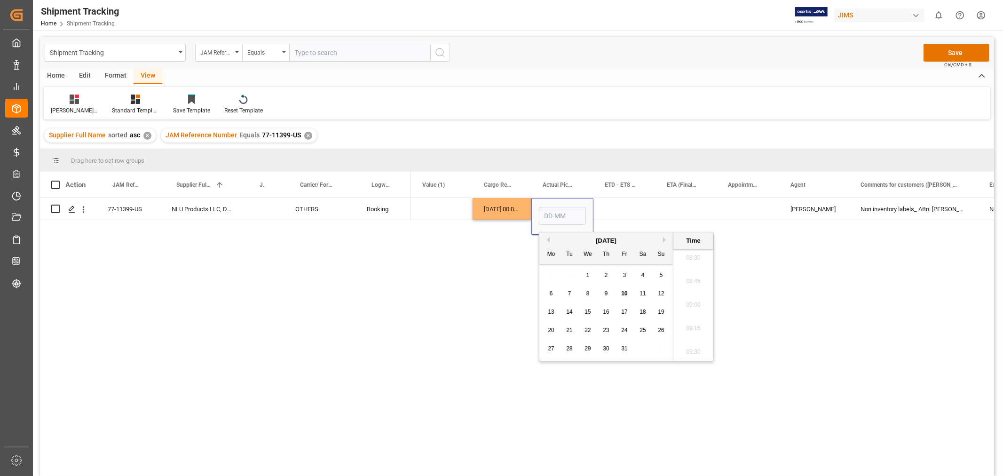
click at [574, 289] on div "7" at bounding box center [570, 293] width 12 height 11
type input "[DATE] 00:00"
click at [623, 208] on div "Press SPACE to select this row." at bounding box center [624, 209] width 62 height 22
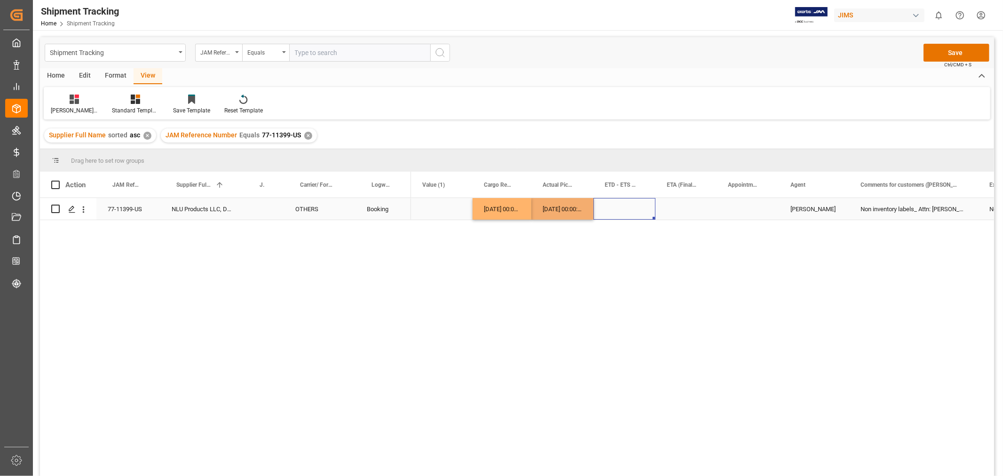
click at [623, 208] on div "Press SPACE to select this row." at bounding box center [624, 209] width 62 height 22
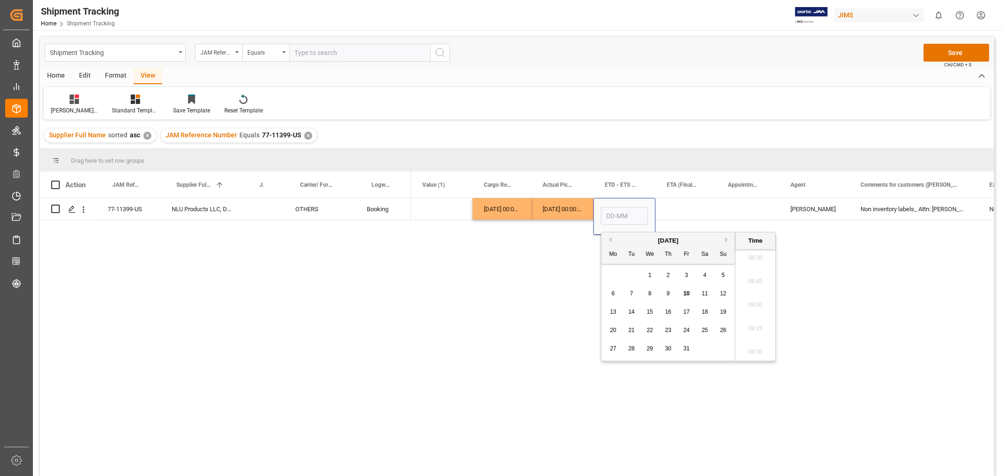
click at [669, 294] on span "9" at bounding box center [668, 293] width 3 height 7
click at [612, 219] on input "[DATE] 00:00" at bounding box center [624, 216] width 47 height 18
click at [634, 292] on div "7" at bounding box center [632, 293] width 12 height 11
type input "[DATE] 00:00"
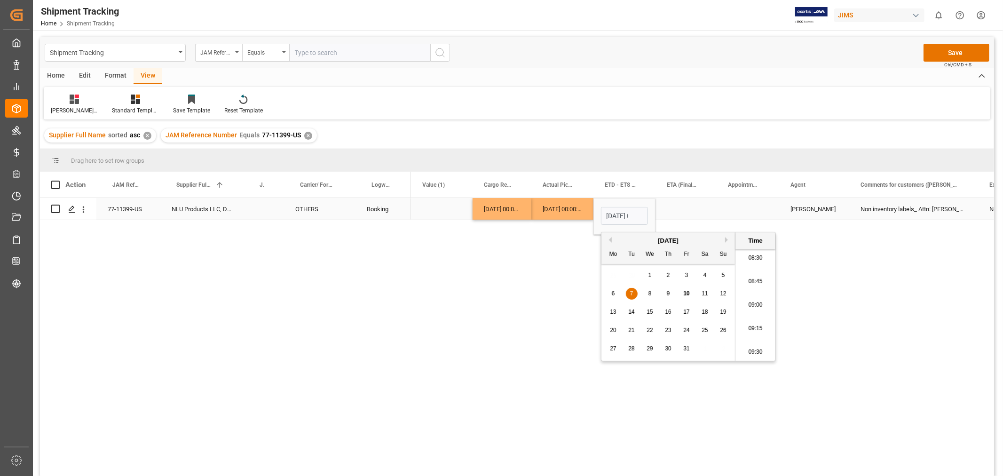
click at [675, 215] on div "Press SPACE to select this row." at bounding box center [685, 209] width 61 height 22
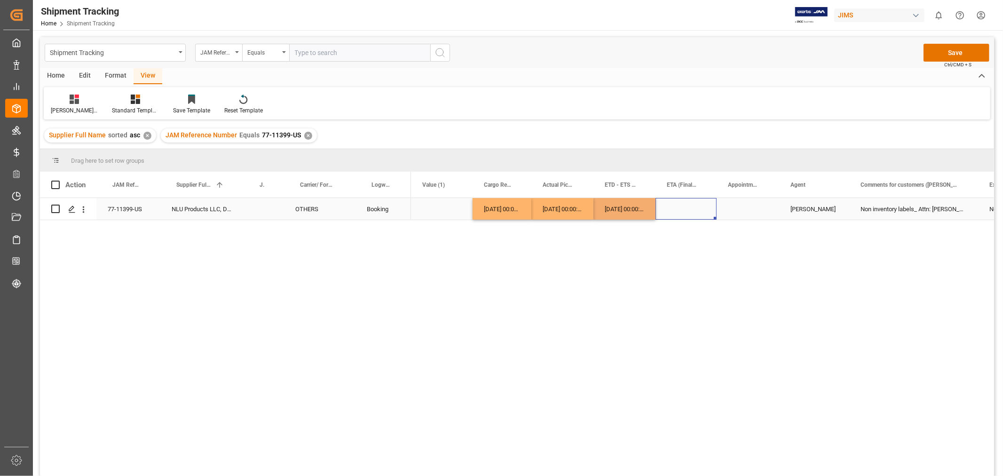
click at [675, 215] on div "Press SPACE to select this row." at bounding box center [685, 209] width 61 height 22
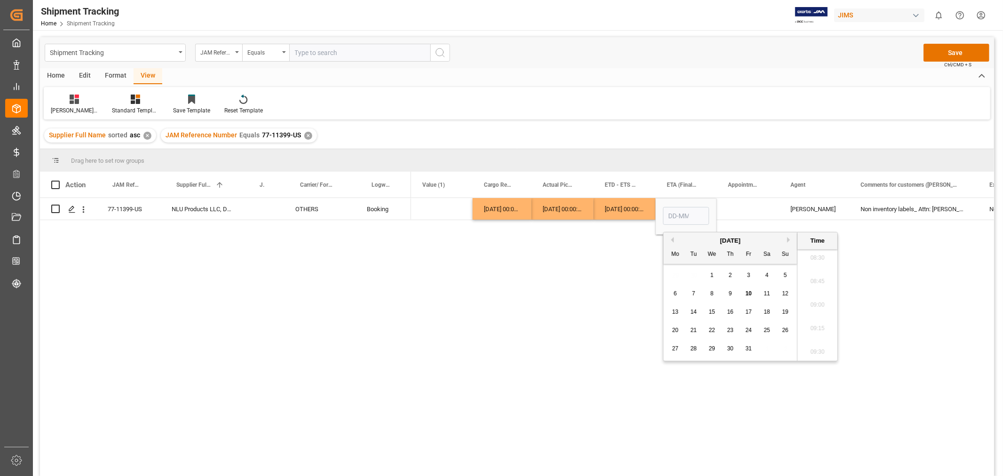
click at [730, 293] on span "9" at bounding box center [730, 293] width 3 height 7
type input "[DATE] 00:00"
click at [744, 212] on div "Press SPACE to select this row." at bounding box center [747, 209] width 63 height 22
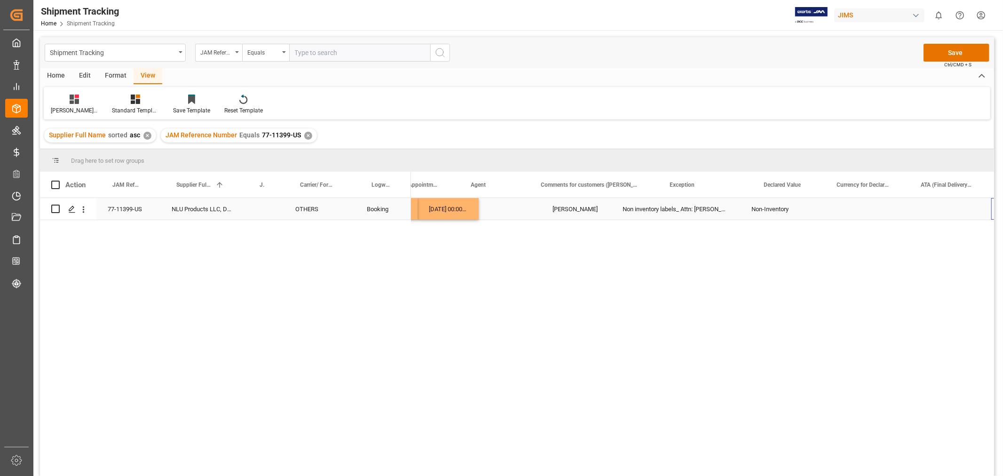
scroll to position [0, 649]
click at [933, 207] on div "Press SPACE to select this row." at bounding box center [950, 209] width 82 height 22
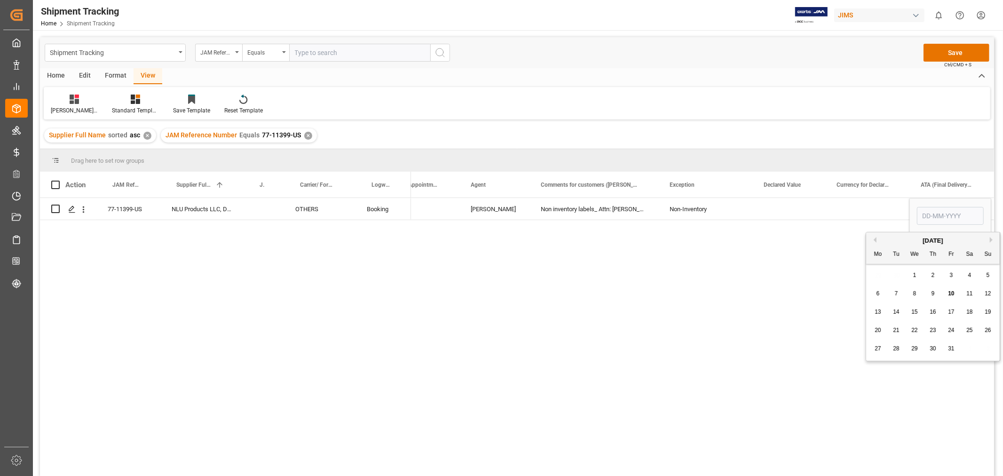
click at [935, 292] on div "9" at bounding box center [933, 293] width 12 height 11
type input "[DATE]"
click at [868, 218] on div "Press SPACE to select this row." at bounding box center [867, 209] width 84 height 22
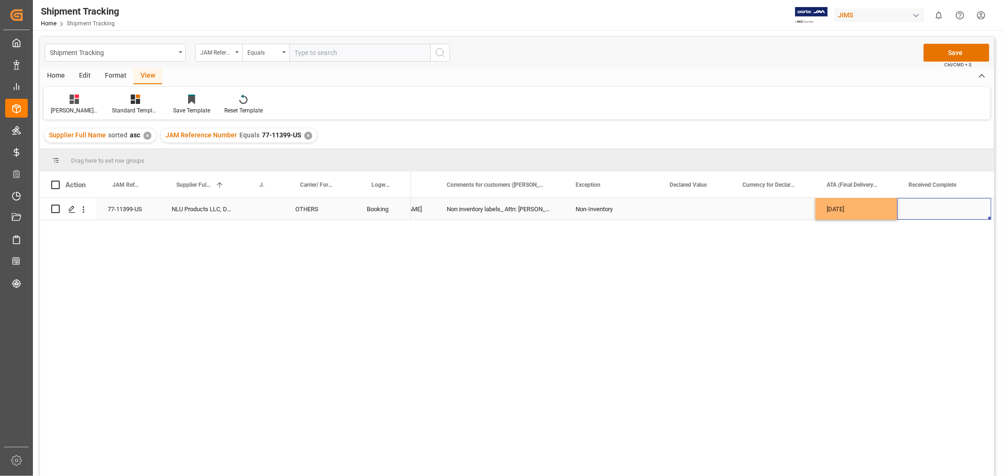
scroll to position [0, 837]
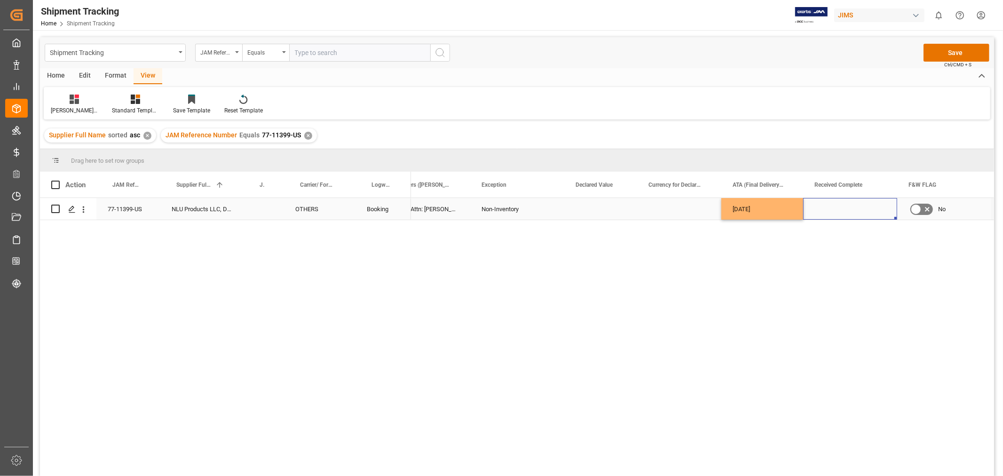
click at [845, 209] on div "Press SPACE to select this row." at bounding box center [850, 209] width 94 height 22
click at [858, 212] on div "Press SPACE to select this row." at bounding box center [850, 209] width 94 height 22
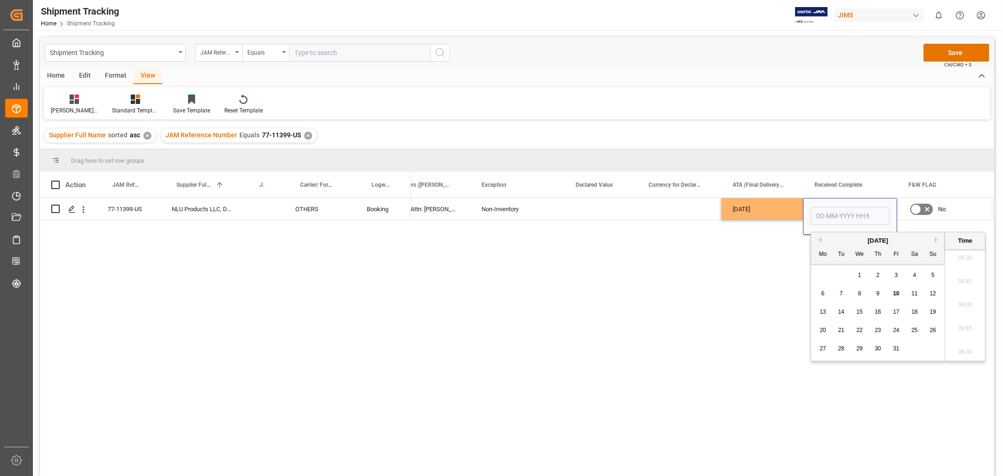
click at [881, 298] on div "9" at bounding box center [878, 293] width 12 height 11
type input "[DATE] 00:00"
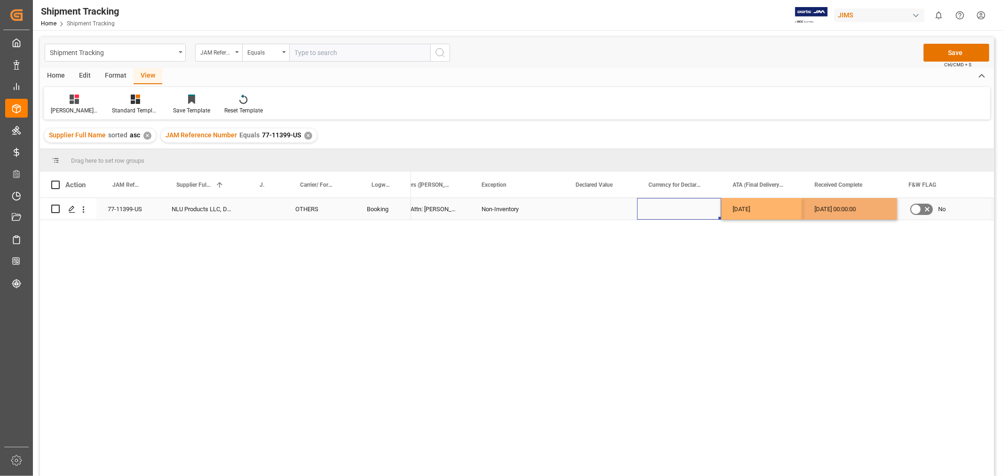
click at [687, 208] on div "Press SPACE to select this row." at bounding box center [679, 209] width 84 height 22
click at [937, 48] on button "Save" at bounding box center [956, 53] width 66 height 18
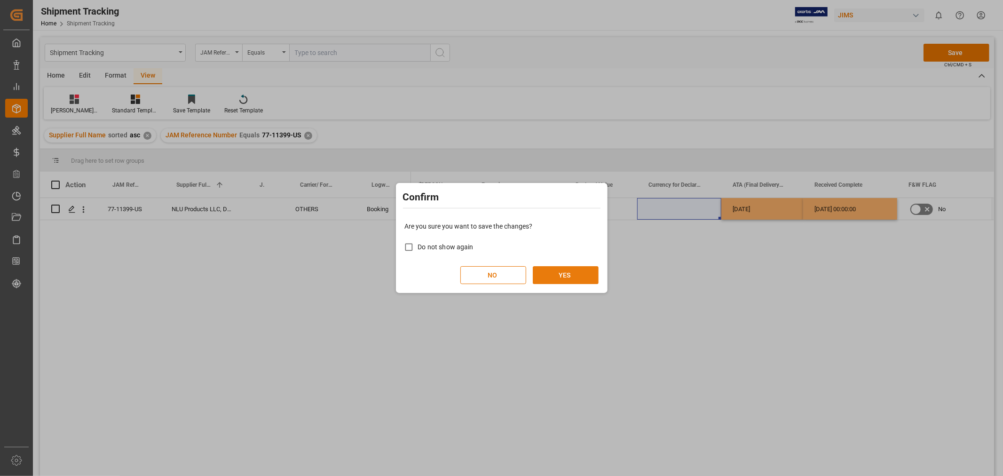
click at [563, 275] on button "YES" at bounding box center [566, 275] width 66 height 18
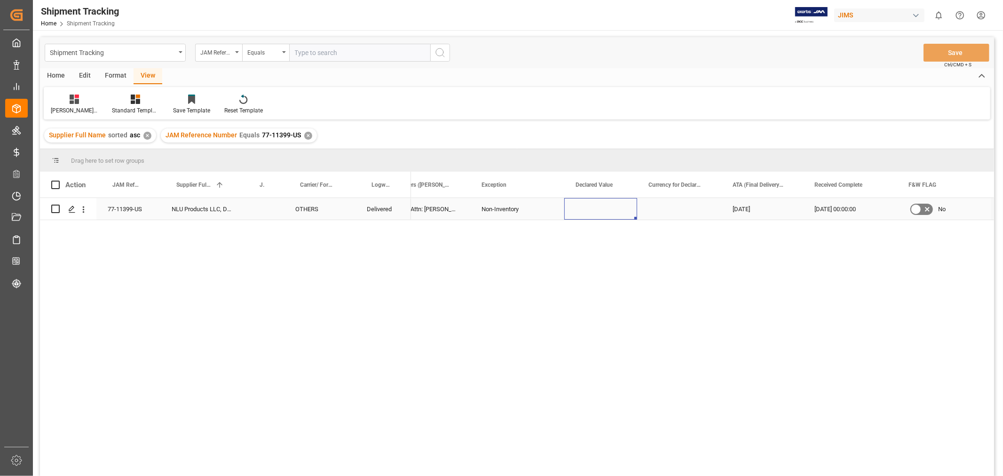
click at [584, 205] on div "Press SPACE to select this row." at bounding box center [600, 209] width 73 height 22
click at [307, 133] on div "✕" at bounding box center [308, 136] width 8 height 8
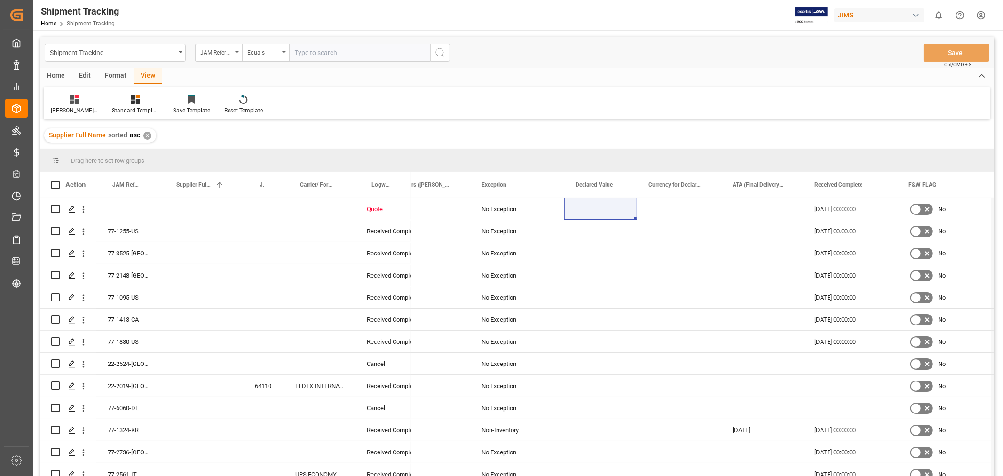
click at [326, 52] on input "text" at bounding box center [359, 53] width 141 height 18
type input "77-10538-CN"
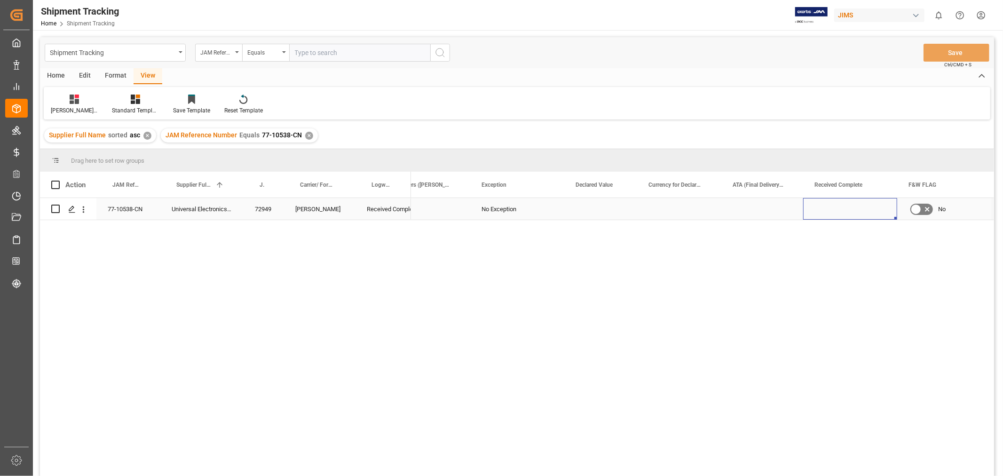
click at [834, 213] on div "Press SPACE to select this row." at bounding box center [850, 209] width 94 height 22
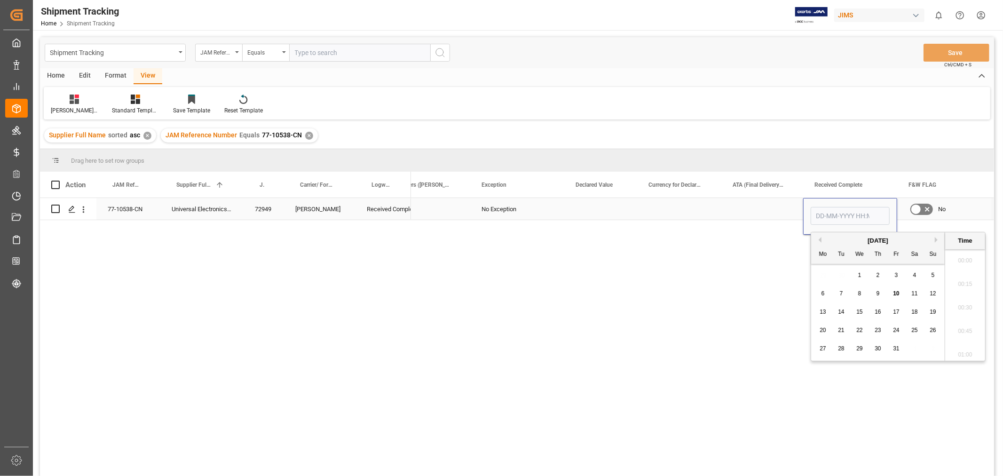
scroll to position [849, 0]
click at [876, 294] on span "9" at bounding box center [877, 293] width 3 height 7
type input "[DATE] 00:00"
click at [752, 205] on div "Press SPACE to select this row." at bounding box center [762, 209] width 82 height 22
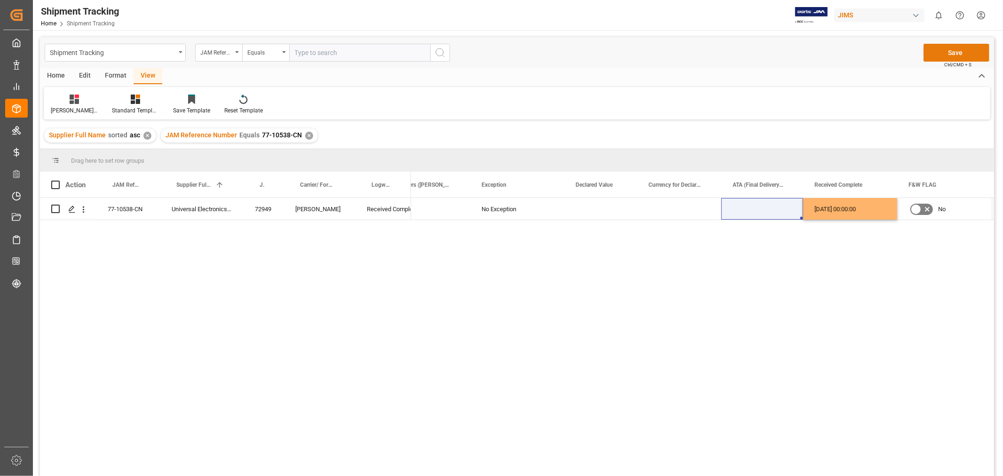
click at [942, 58] on button "Save" at bounding box center [956, 53] width 66 height 18
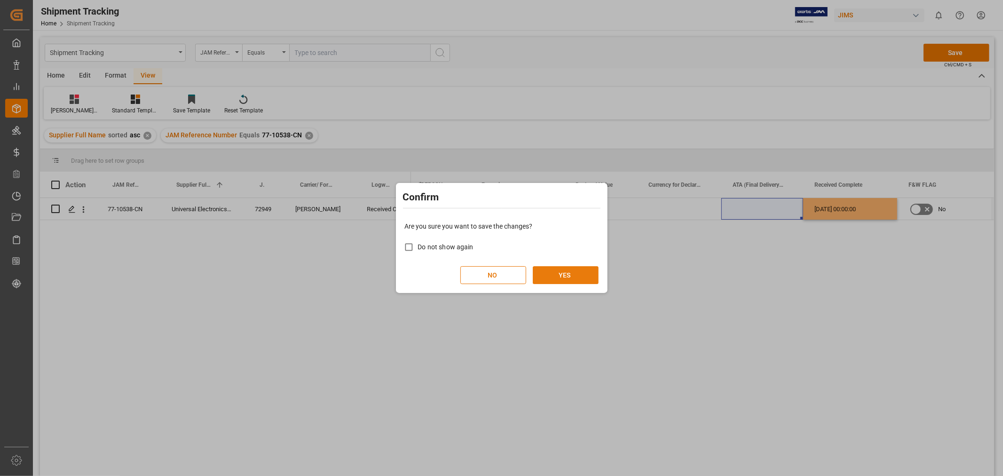
click at [578, 275] on button "YES" at bounding box center [566, 275] width 66 height 18
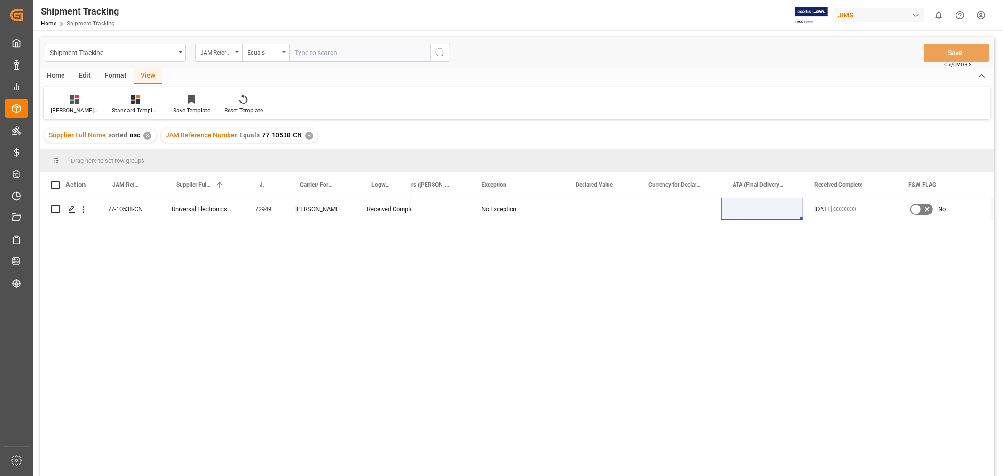
click at [537, 260] on div "[PERSON_NAME] No Exception [DATE] 00:00:00 No [DATE]" at bounding box center [702, 340] width 583 height 284
click at [499, 214] on div "No Exception" at bounding box center [516, 209] width 71 height 22
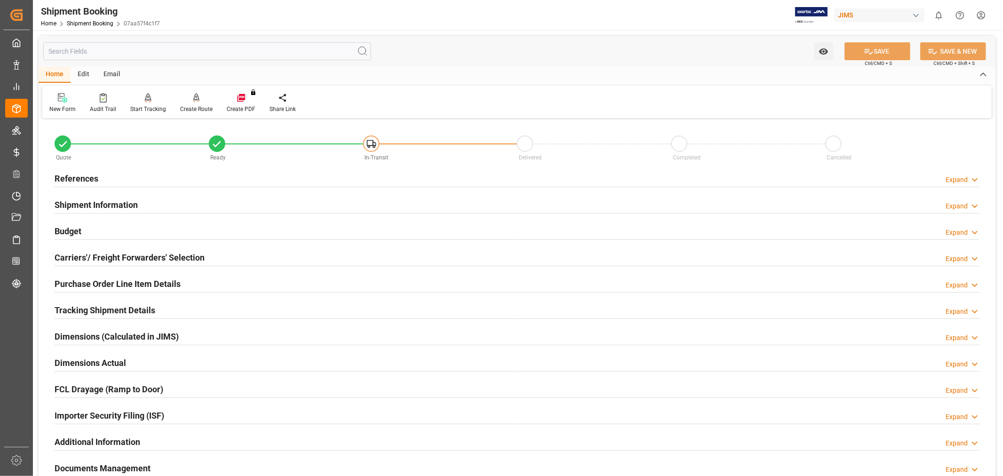
click at [78, 176] on h2 "References" at bounding box center [77, 178] width 44 height 13
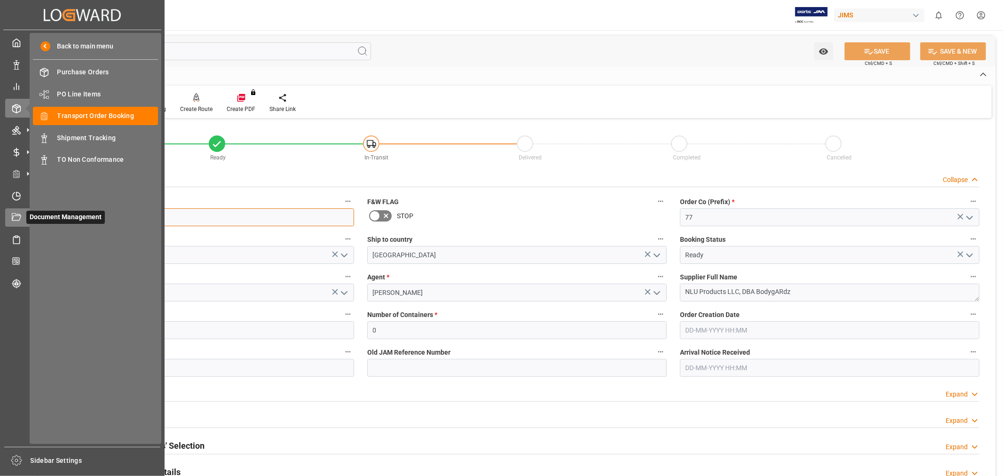
drag, startPoint x: 114, startPoint y: 215, endPoint x: 14, endPoint y: 213, distance: 100.2
click at [14, 213] on div "Created by potrace 1.15, written by Peter Selinger 2001-2017 Created by potrace…" at bounding box center [501, 238] width 1003 height 476
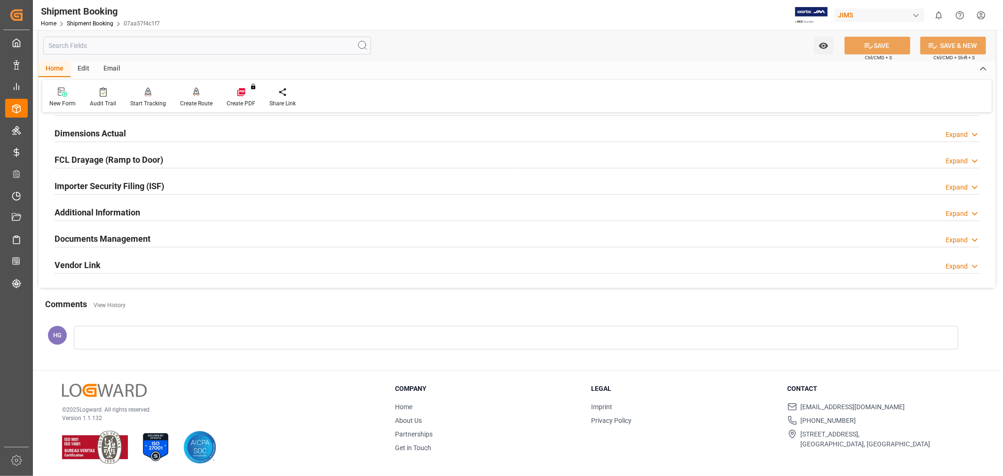
scroll to position [419, 0]
click at [119, 240] on h2 "Documents Management" at bounding box center [103, 237] width 96 height 13
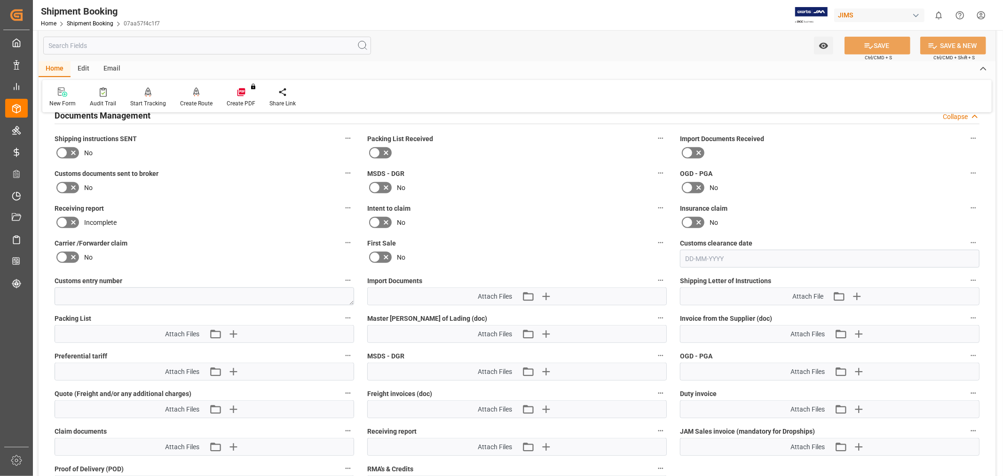
scroll to position [628, 0]
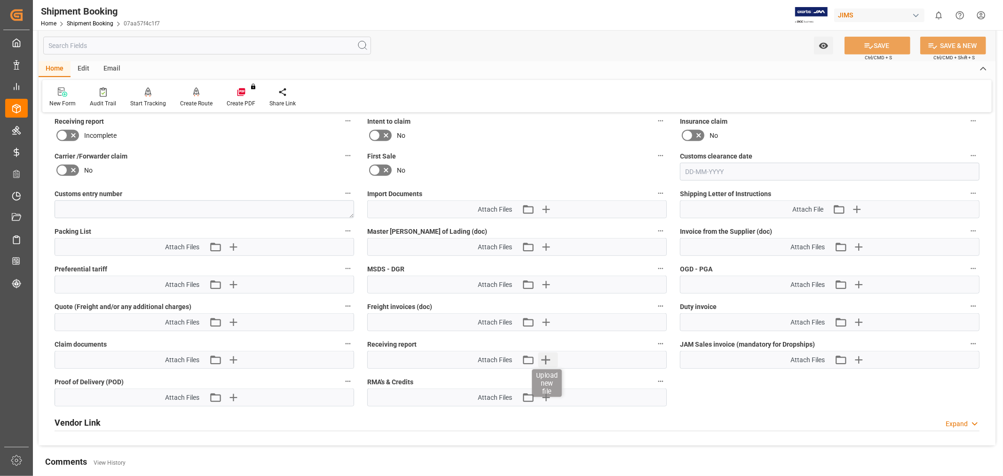
click at [548, 360] on icon "button" at bounding box center [545, 359] width 15 height 15
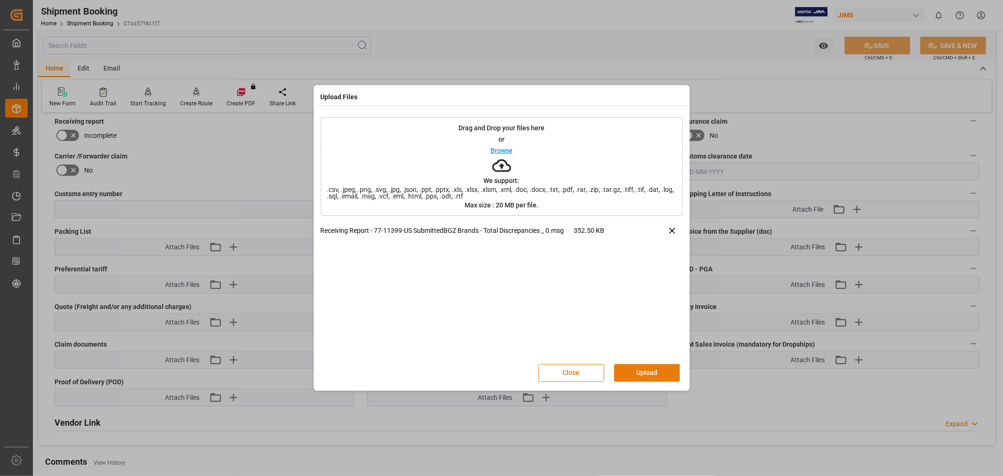
click at [644, 373] on button "Upload" at bounding box center [647, 373] width 66 height 18
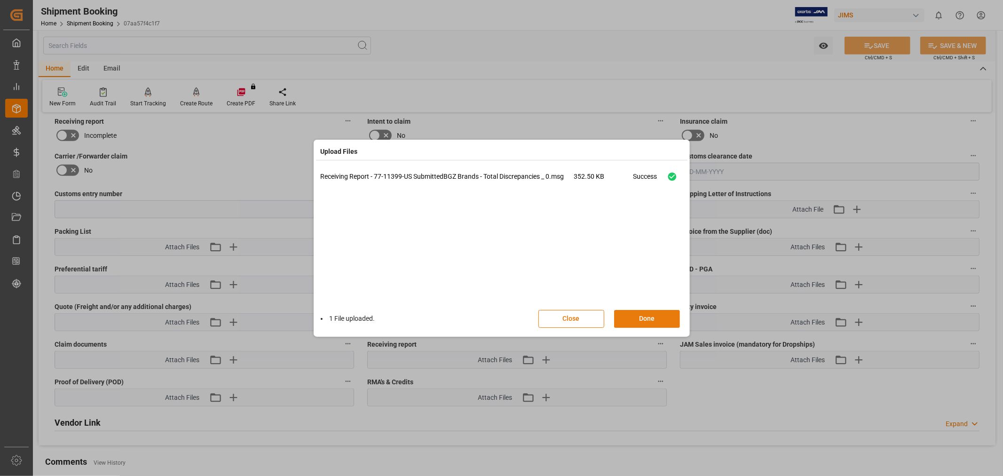
click at [643, 315] on button "Done" at bounding box center [647, 319] width 66 height 18
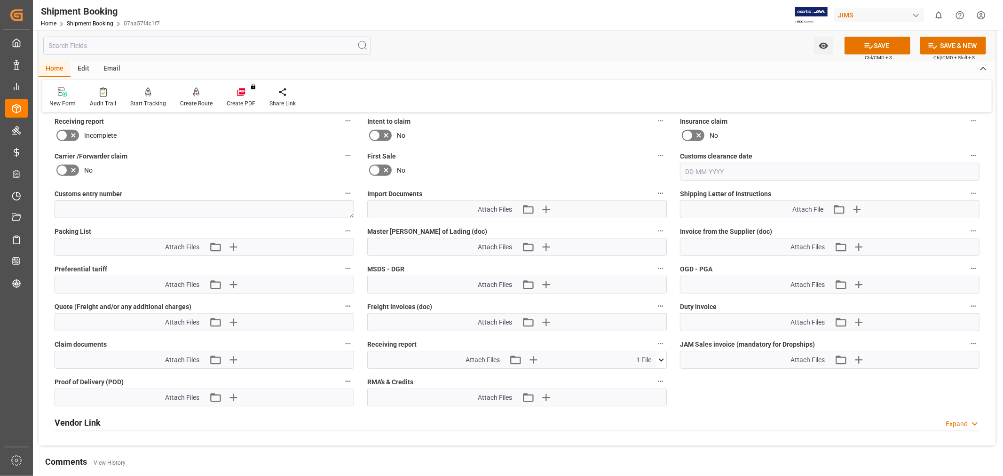
click at [61, 131] on icon at bounding box center [61, 135] width 11 height 11
click at [0, 0] on input "checkbox" at bounding box center [0, 0] width 0 height 0
click at [871, 49] on icon at bounding box center [869, 46] width 10 height 10
click at [85, 24] on link "Shipment Booking" at bounding box center [90, 23] width 47 height 7
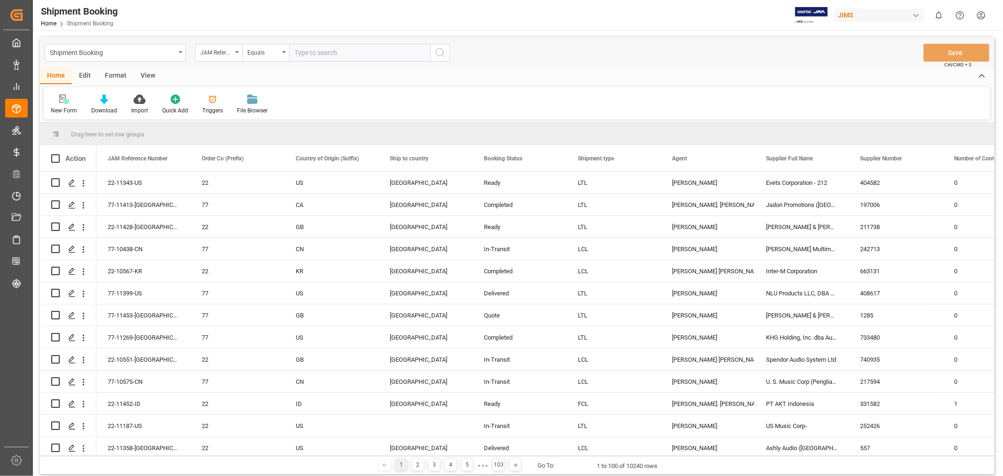
click at [321, 49] on input "text" at bounding box center [359, 53] width 141 height 18
type input "77-10538-CN"
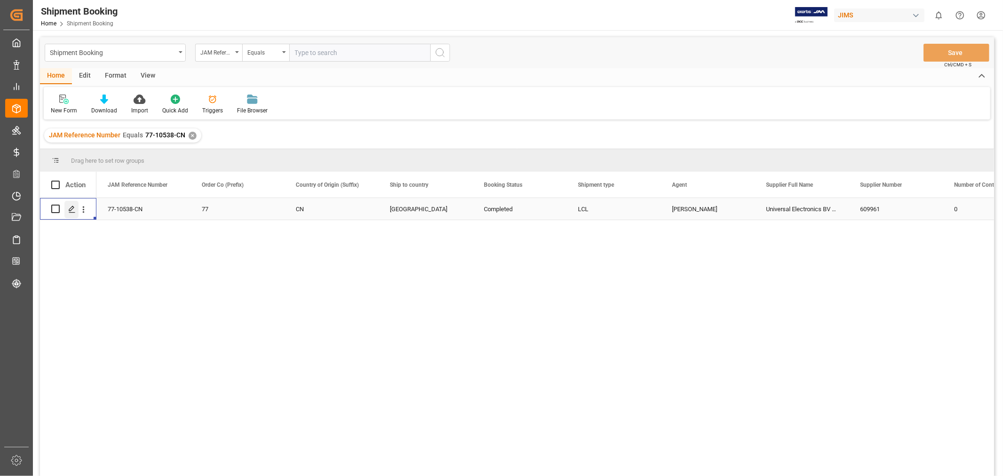
click at [72, 208] on polygon "Press SPACE to select this row." at bounding box center [71, 208] width 5 height 5
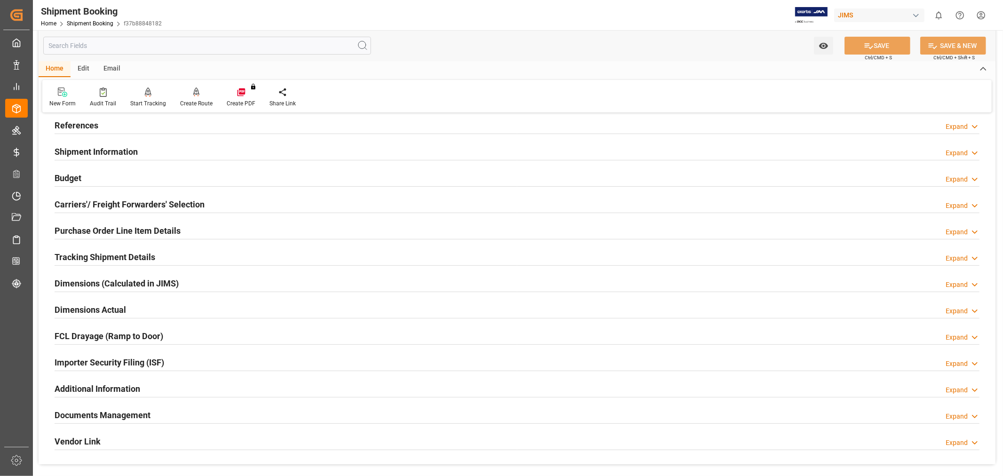
scroll to position [231, 0]
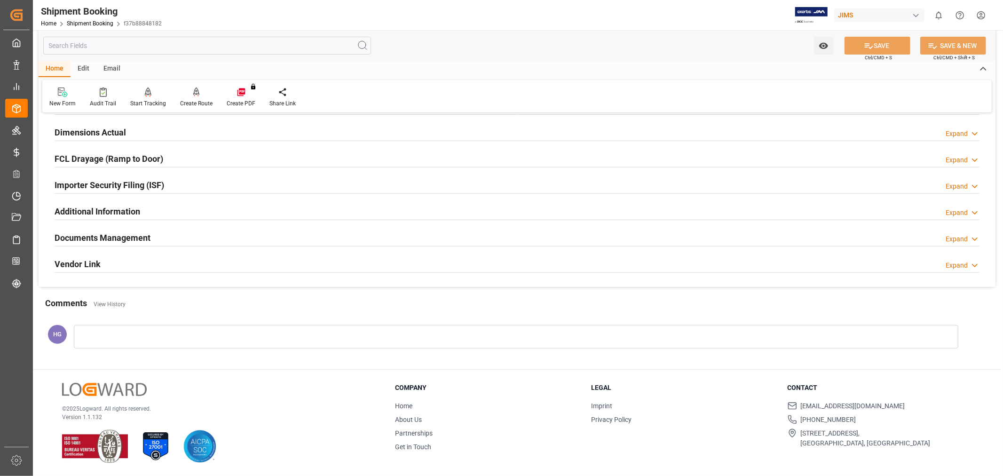
click at [137, 236] on h2 "Documents Management" at bounding box center [103, 237] width 96 height 13
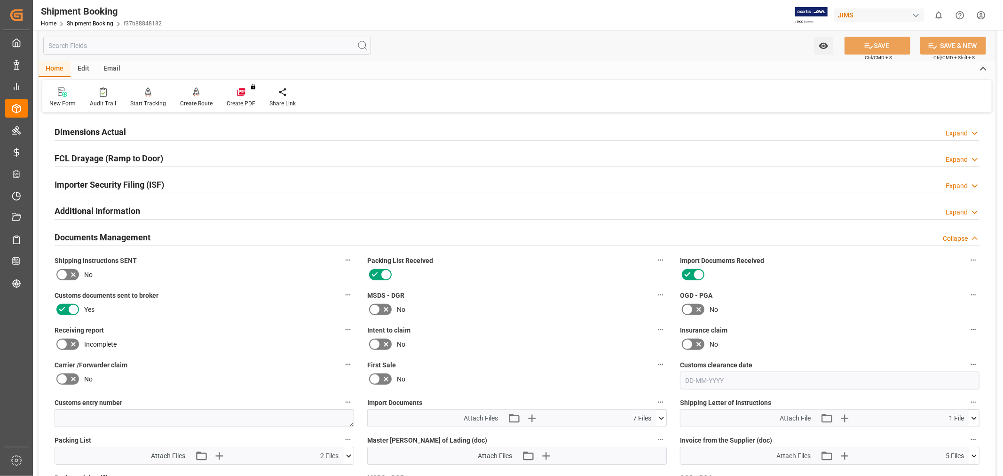
scroll to position [492, 0]
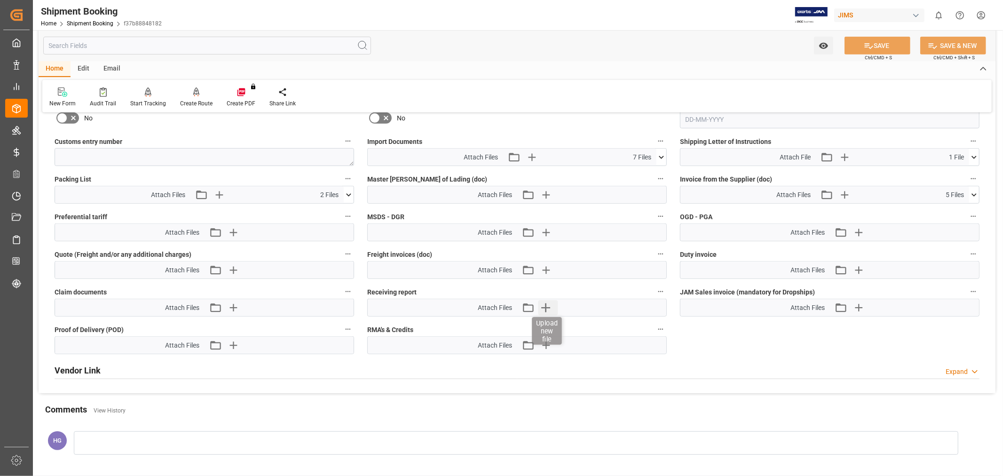
click at [545, 304] on icon "button" at bounding box center [545, 307] width 9 height 9
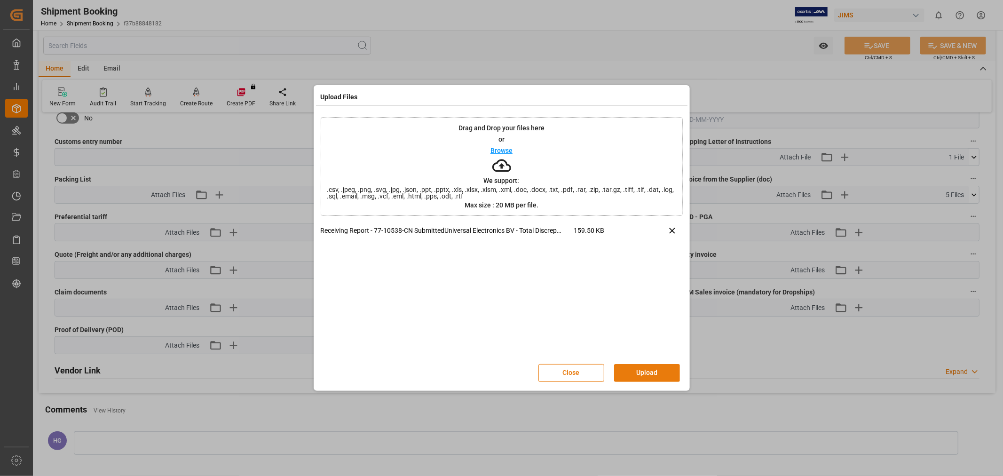
click at [654, 370] on button "Upload" at bounding box center [647, 373] width 66 height 18
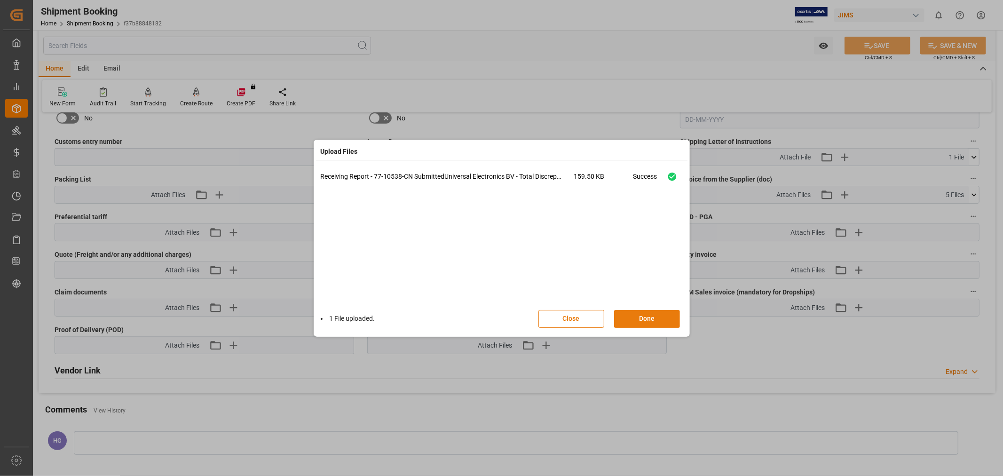
click at [638, 317] on button "Done" at bounding box center [647, 319] width 66 height 18
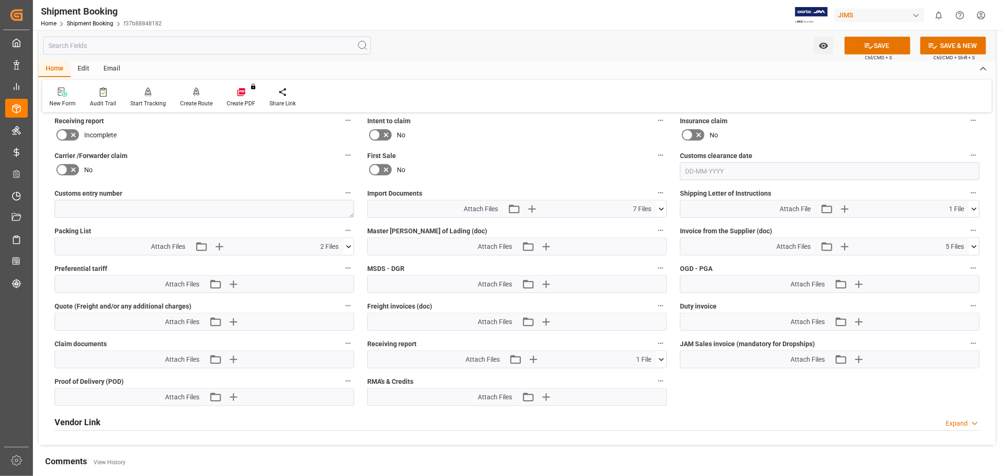
scroll to position [387, 0]
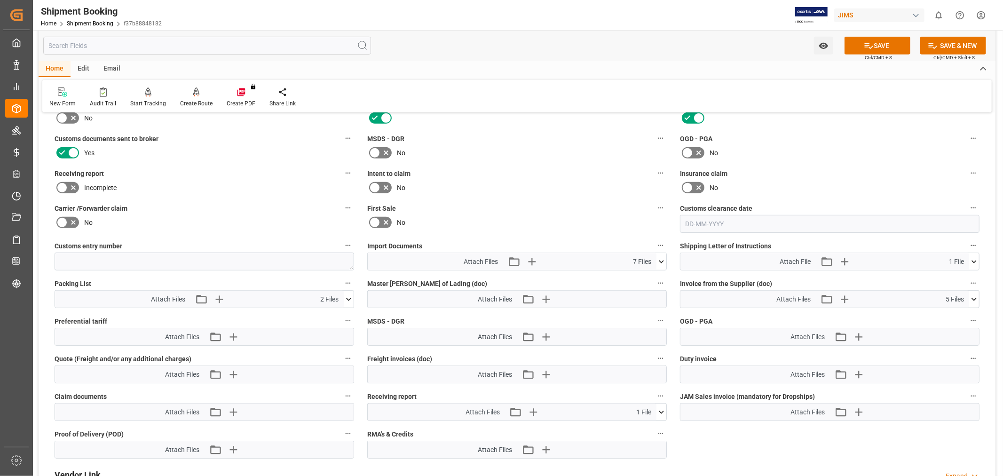
click at [68, 184] on icon at bounding box center [73, 187] width 11 height 11
click at [0, 0] on input "checkbox" at bounding box center [0, 0] width 0 height 0
click at [187, 194] on div "Receiving report Complete" at bounding box center [204, 181] width 313 height 35
click at [868, 38] on button "SAVE" at bounding box center [877, 46] width 66 height 18
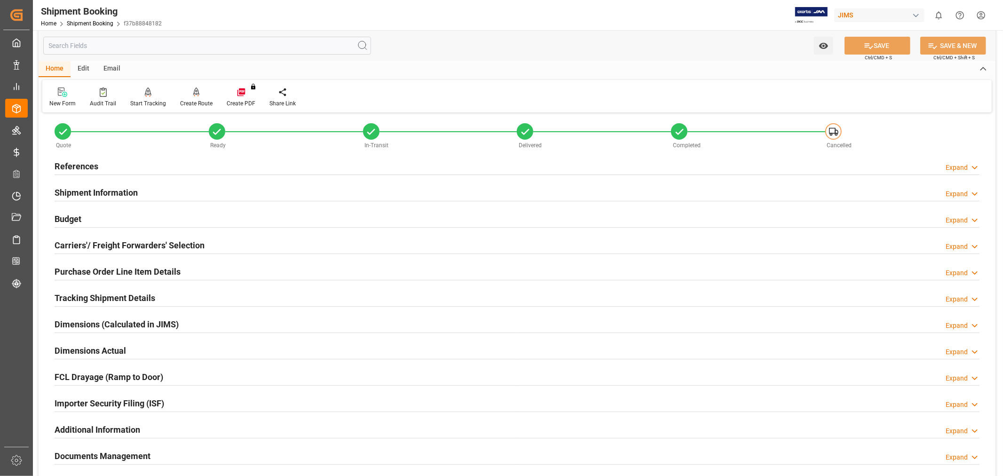
scroll to position [0, 0]
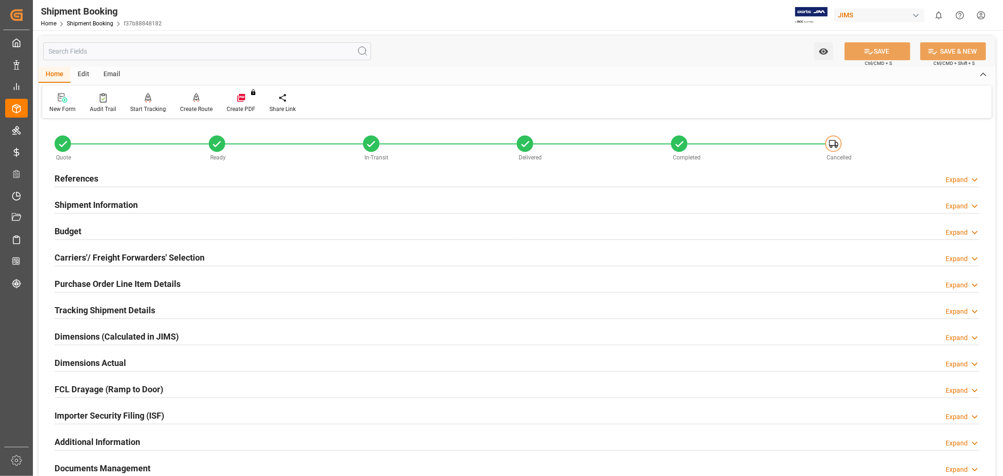
click at [529, 109] on div "New Form Audit Trail Start Tracking Create Empty Shipment Tracking Create Route…" at bounding box center [516, 102] width 949 height 32
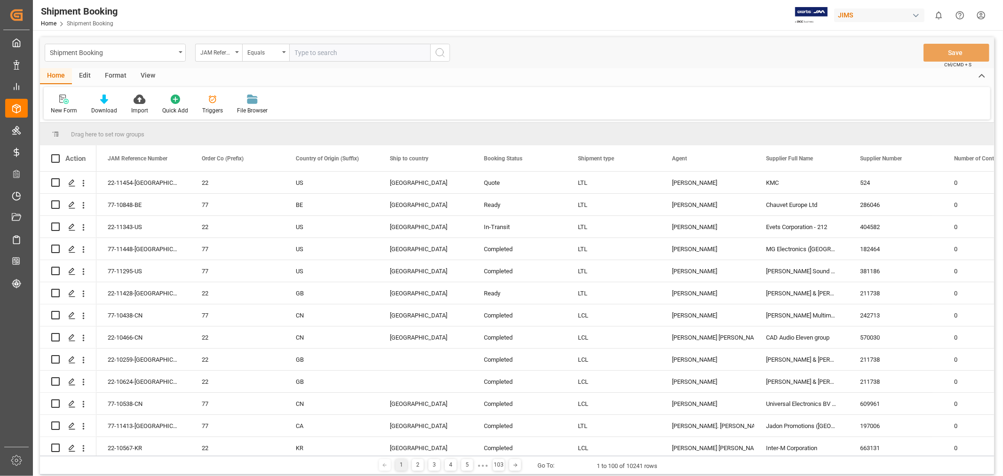
click at [413, 95] on div "New Form Download Import Quick Add Triggers File Browser" at bounding box center [517, 103] width 946 height 32
click at [229, 54] on div "JAM Reference Number" at bounding box center [216, 51] width 32 height 11
type input "AGENT"
click at [230, 77] on input "AGENT" at bounding box center [265, 74] width 133 height 15
click at [214, 78] on input "AGENT" at bounding box center [265, 74] width 133 height 15
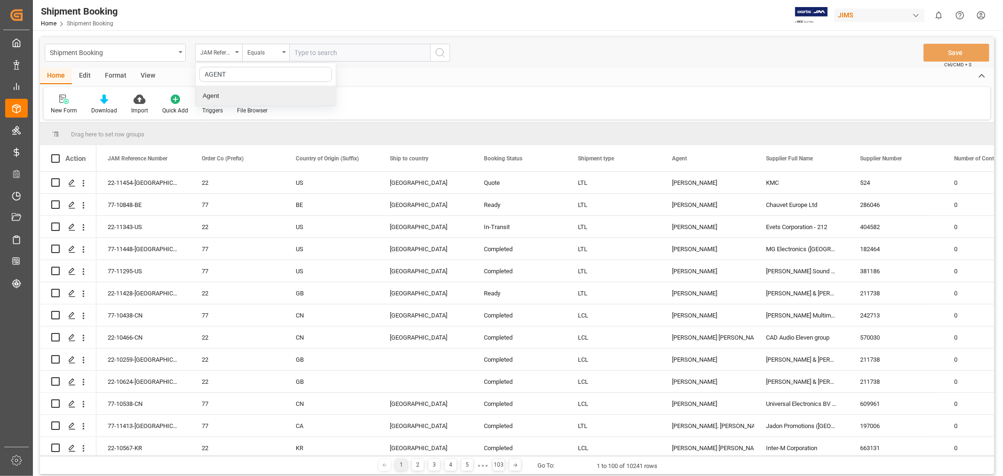
click at [217, 96] on div "Agent" at bounding box center [266, 96] width 140 height 20
click at [348, 49] on div "Select Items" at bounding box center [356, 53] width 122 height 10
type input "HUI"
click at [340, 93] on span "[PERSON_NAME]" at bounding box center [333, 96] width 51 height 8
click at [308, 93] on input "[PERSON_NAME]" at bounding box center [299, 95] width 18 height 18
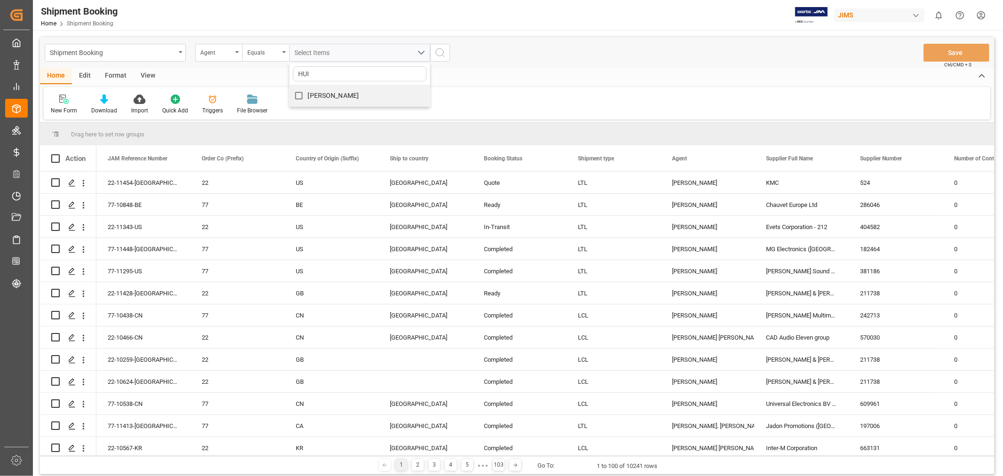
checkbox input "true"
click at [440, 50] on icon "search button" at bounding box center [439, 52] width 11 height 11
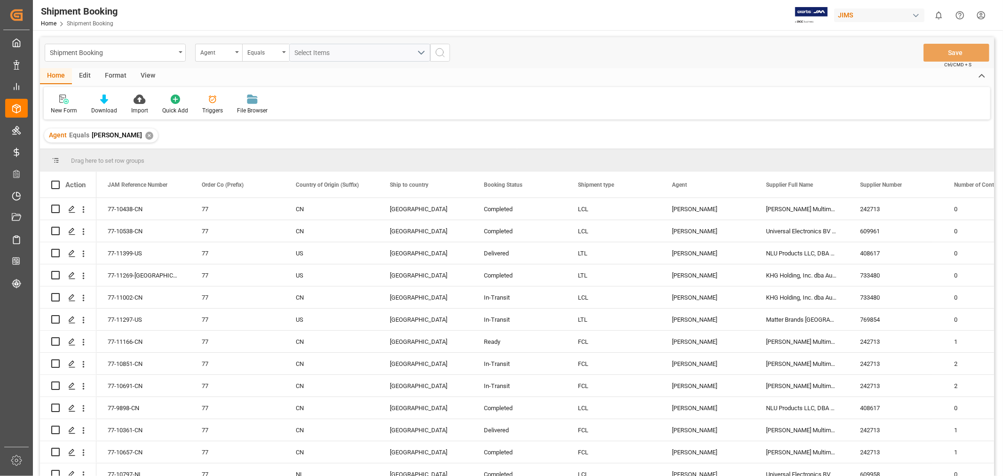
click at [318, 134] on div "Agent Equals HuiXin Gao ✕" at bounding box center [517, 135] width 954 height 26
click at [212, 52] on div "Agent" at bounding box center [216, 51] width 32 height 11
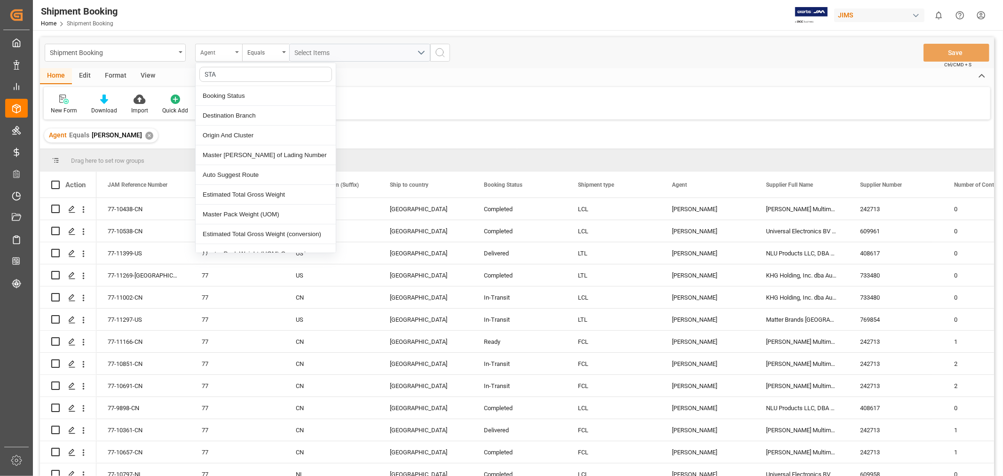
type input "STAT"
click at [234, 94] on div "Booking Status" at bounding box center [266, 96] width 140 height 20
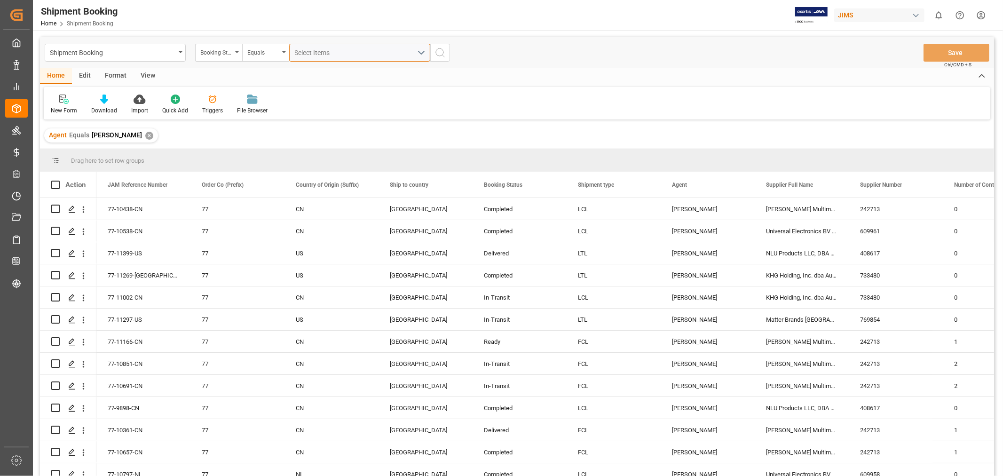
click at [317, 49] on span "Select Items" at bounding box center [315, 53] width 40 height 8
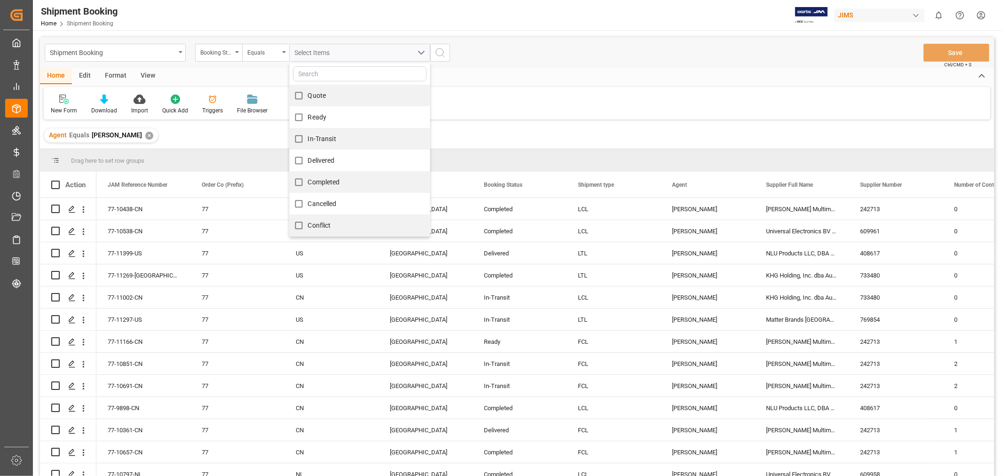
click at [330, 136] on span "In-Transit" at bounding box center [322, 139] width 28 height 8
click at [308, 136] on input "In-Transit" at bounding box center [299, 139] width 18 height 18
checkbox input "true"
click at [443, 49] on icon "search button" at bounding box center [439, 52] width 11 height 11
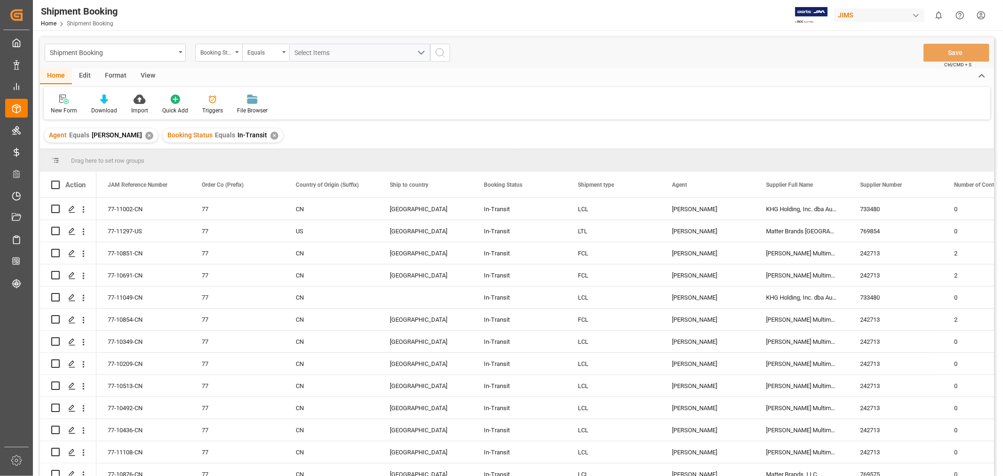
click at [141, 72] on div "View" at bounding box center [148, 76] width 29 height 16
click at [59, 108] on div "Default" at bounding box center [60, 110] width 18 height 8
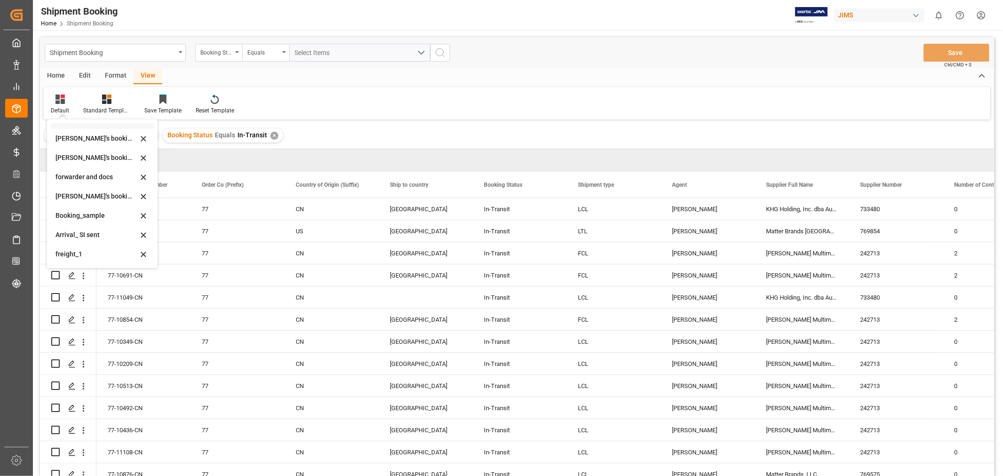
scroll to position [90, 0]
click at [74, 251] on div "booking_5" at bounding box center [96, 255] width 82 height 10
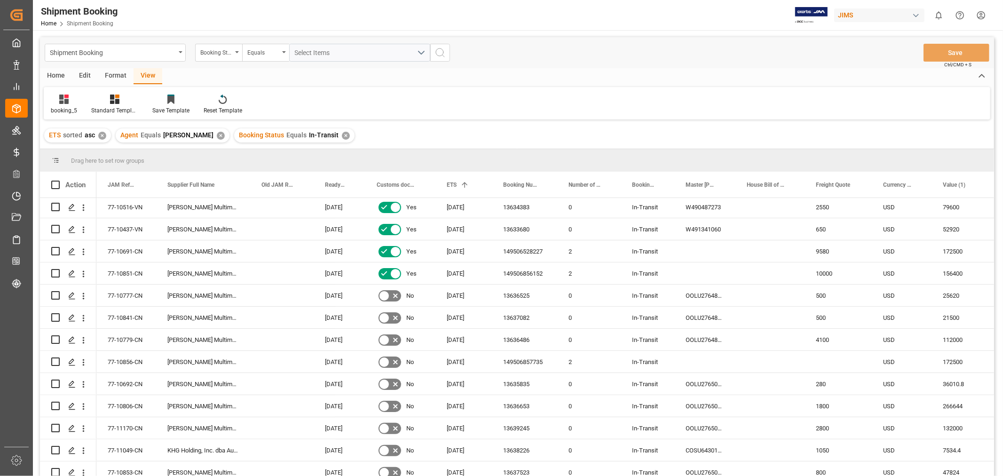
scroll to position [209, 0]
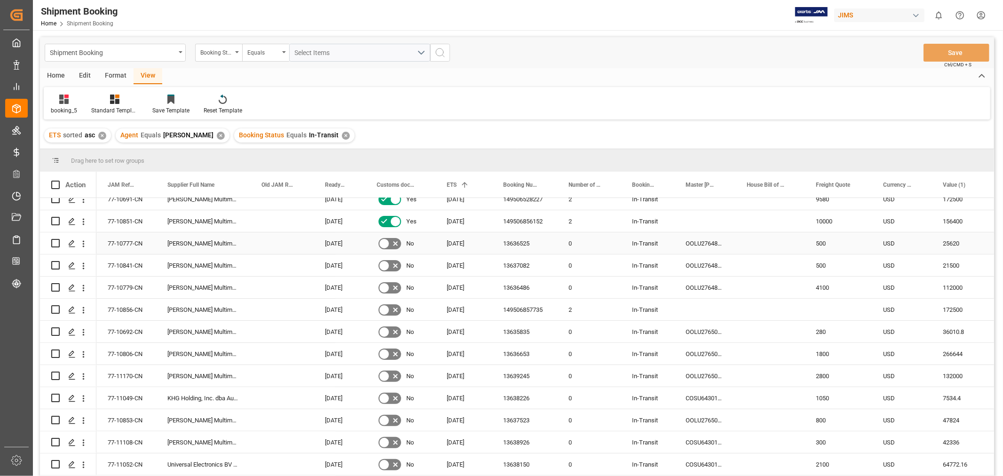
click at [527, 242] on div "13636525" at bounding box center [524, 243] width 65 height 22
click at [543, 265] on div "13637082" at bounding box center [524, 265] width 65 height 22
click at [526, 283] on div "13636486" at bounding box center [524, 287] width 65 height 22
click at [535, 330] on div "13635835" at bounding box center [524, 332] width 65 height 22
click at [525, 354] on div "13636653" at bounding box center [524, 354] width 65 height 22
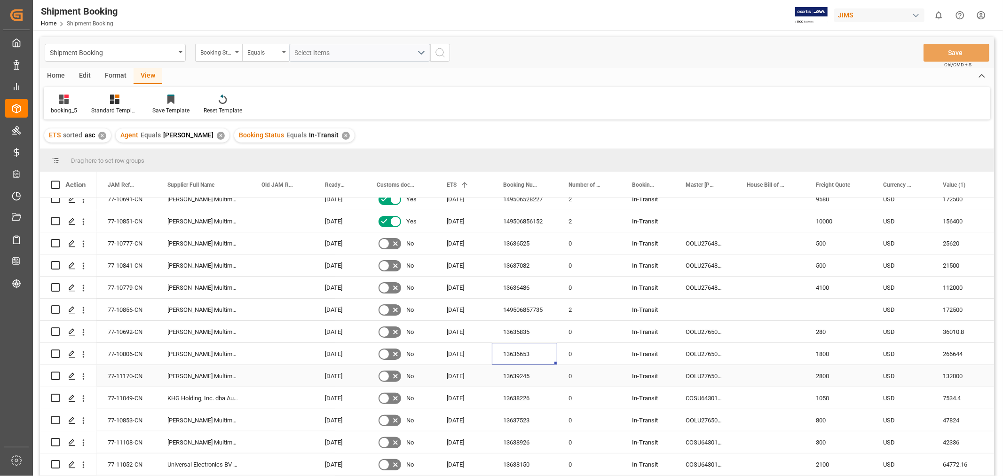
click at [525, 376] on div "13639245" at bounding box center [524, 376] width 65 height 22
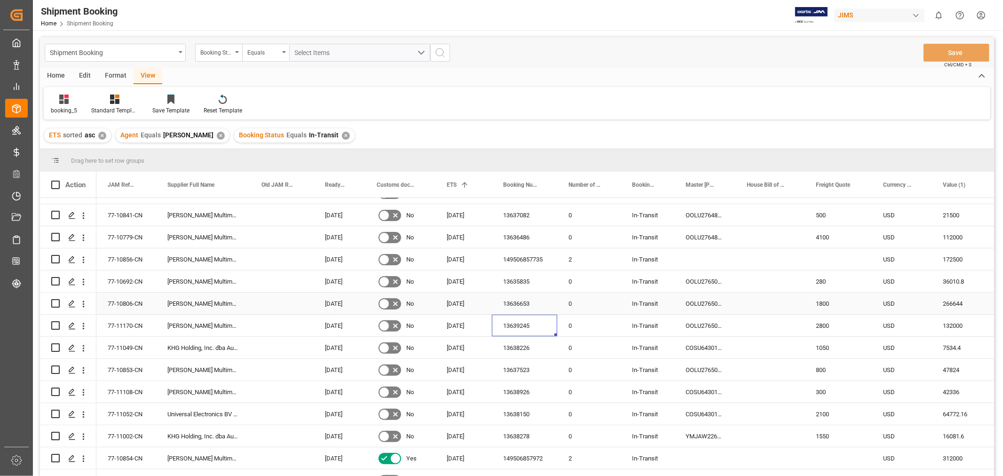
scroll to position [261, 0]
click at [526, 346] on div "13638226" at bounding box center [524, 346] width 65 height 22
click at [516, 368] on div "13637523" at bounding box center [524, 368] width 65 height 22
click at [506, 395] on div "13638926" at bounding box center [524, 390] width 65 height 22
click at [524, 412] on div "13638150" at bounding box center [524, 412] width 65 height 22
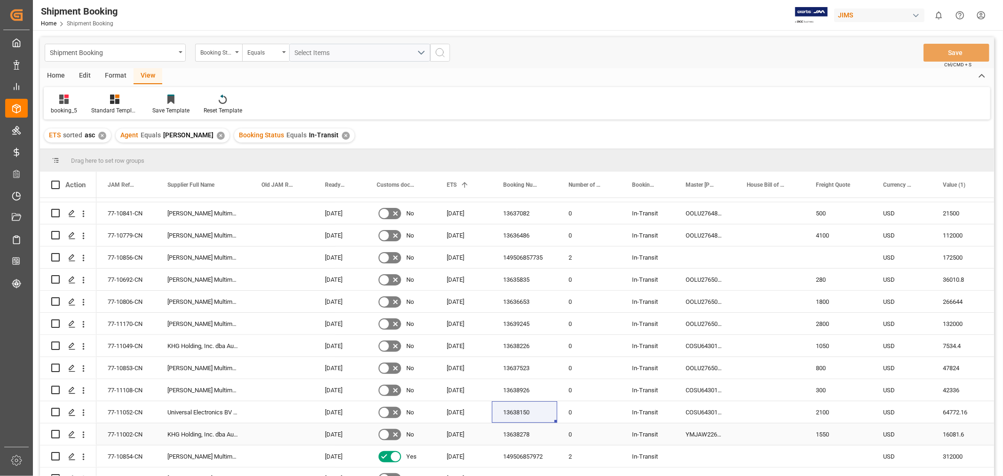
click at [516, 435] on div "13638278" at bounding box center [524, 434] width 65 height 22
click at [131, 428] on div "77-11002-CN" at bounding box center [126, 434] width 60 height 22
click at [504, 454] on div "149506857972" at bounding box center [524, 456] width 65 height 22
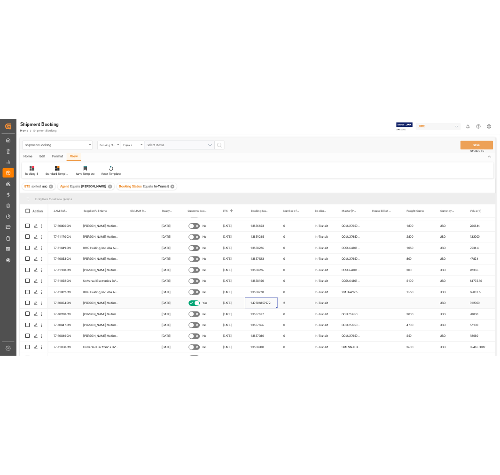
scroll to position [363, 0]
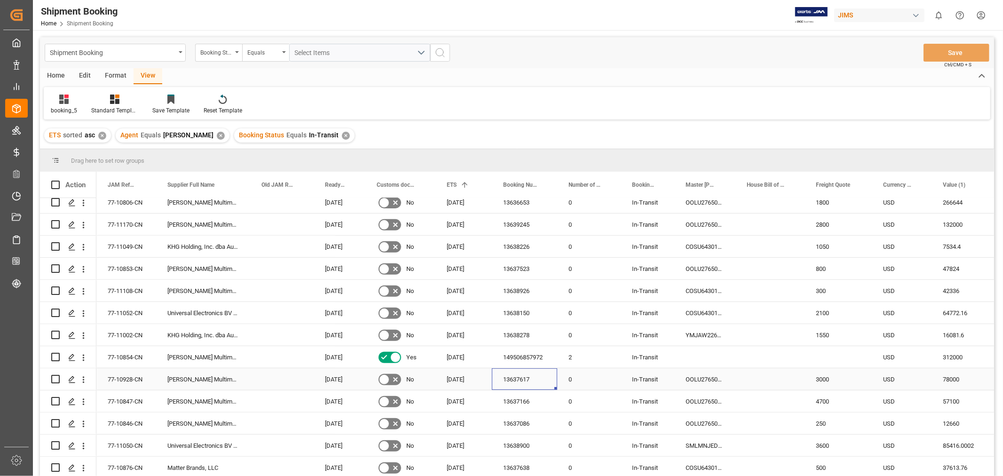
click at [509, 379] on div "13637617" at bounding box center [524, 379] width 65 height 22
click at [523, 400] on div "13637166" at bounding box center [524, 401] width 65 height 22
click at [121, 396] on div "77-10847-CN" at bounding box center [126, 401] width 60 height 22
click at [520, 416] on div "13637086" at bounding box center [524, 423] width 65 height 22
click at [530, 440] on div "13638900" at bounding box center [524, 445] width 65 height 22
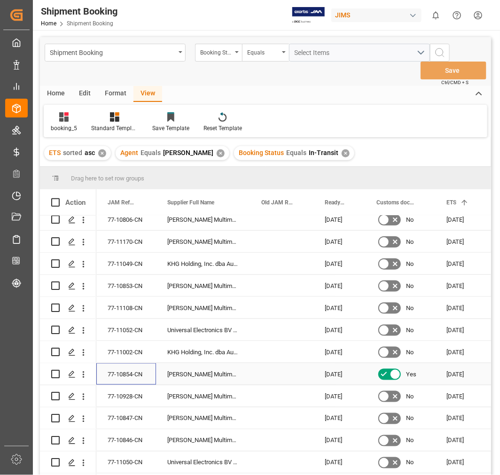
click at [120, 371] on div "77-10854-CN" at bounding box center [126, 374] width 60 height 22
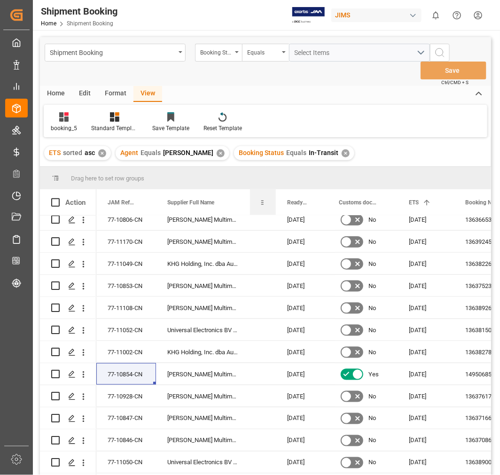
drag, startPoint x: 312, startPoint y: 198, endPoint x: 275, endPoint y: 204, distance: 38.1
click at [275, 204] on div at bounding box center [276, 202] width 4 height 26
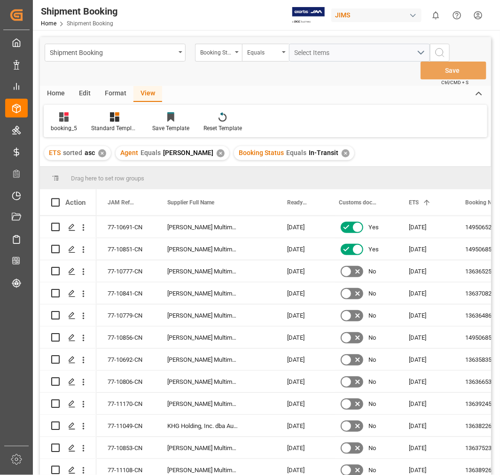
scroll to position [154, 0]
click at [139, 315] on div "77-10777-CN" at bounding box center [126, 316] width 60 height 22
click at [119, 315] on div "77-10777-CN" at bounding box center [126, 316] width 60 height 22
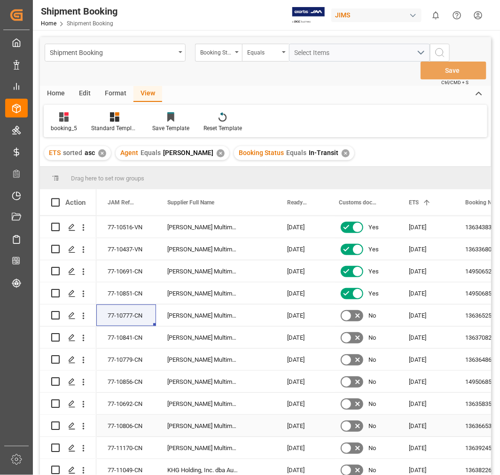
click at [135, 425] on div "77-10806-CN" at bounding box center [126, 426] width 60 height 22
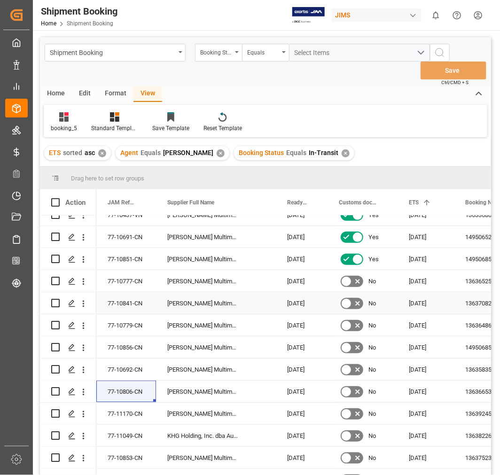
scroll to position [207, 0]
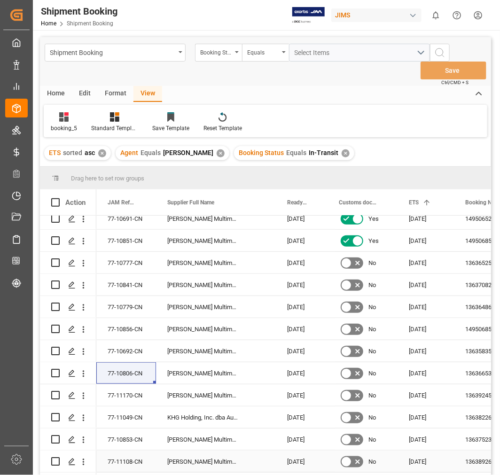
click at [122, 461] on div "77-11108-CN" at bounding box center [126, 462] width 60 height 22
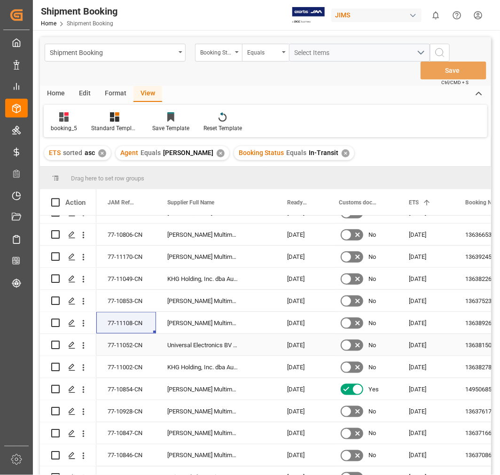
scroll to position [363, 0]
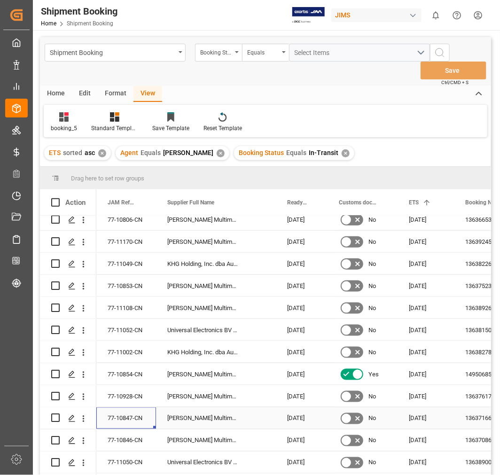
click at [139, 410] on div "77-10847-CN" at bounding box center [126, 419] width 60 height 22
click at [124, 439] on div "77-10846-CN" at bounding box center [126, 441] width 60 height 22
